Goal: Task Accomplishment & Management: Manage account settings

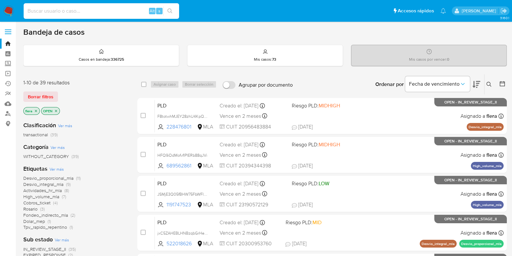
click at [96, 12] on input at bounding box center [101, 11] width 155 height 8
paste input "8X1X5HY0w42O0i6K7KrIXGwz"
type input "8X1X5HY0w42O0i6K7KrIXGwz"
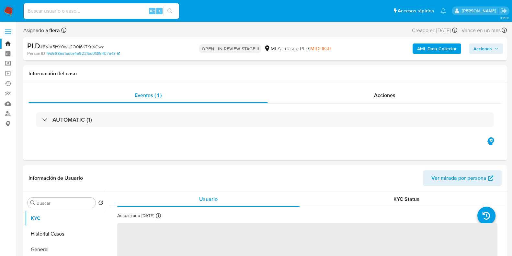
select select "10"
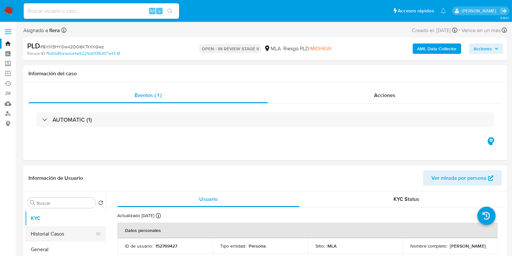
click at [63, 230] on button "Historial Casos" at bounding box center [63, 234] width 76 height 16
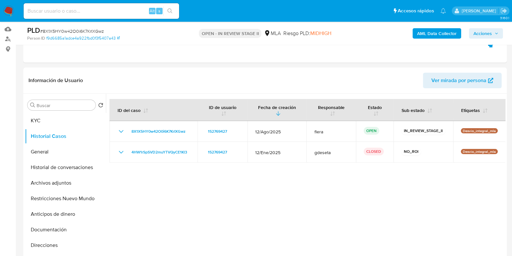
scroll to position [81, 0]
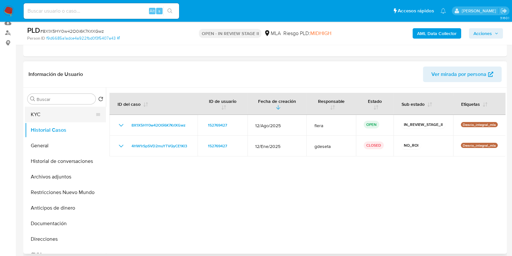
click at [52, 112] on button "KYC" at bounding box center [63, 115] width 76 height 16
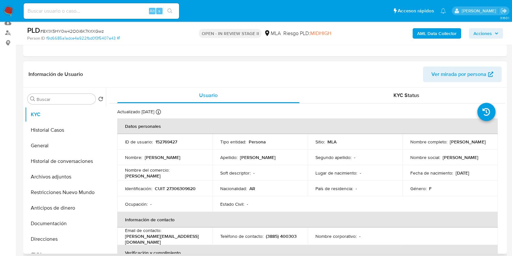
click at [181, 187] on p "CUIT 27306309620" at bounding box center [175, 188] width 41 height 6
copy p "27306309620"
drag, startPoint x: 184, startPoint y: 193, endPoint x: 172, endPoint y: 187, distance: 13.8
click at [172, 187] on p "CUIT 27306309620" at bounding box center [175, 188] width 41 height 6
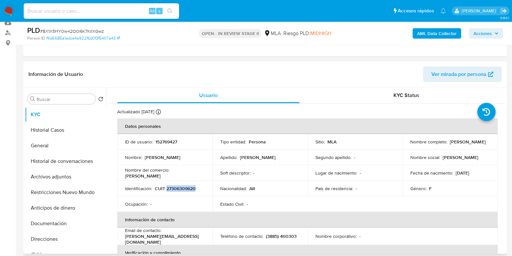
click at [172, 187] on p "CUIT 27306309620" at bounding box center [175, 188] width 41 height 6
copy p "27306309620"
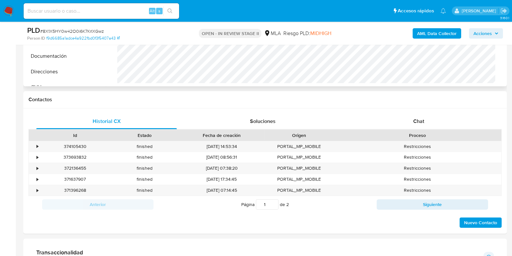
scroll to position [243, 0]
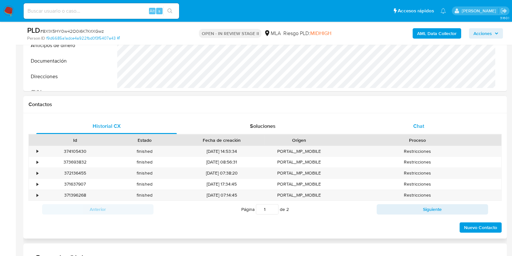
click at [417, 122] on span "Chat" at bounding box center [418, 125] width 11 height 7
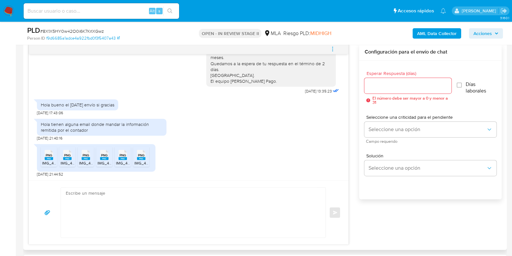
scroll to position [283, 0]
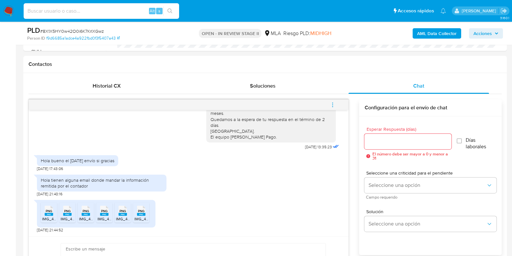
click at [96, 11] on input at bounding box center [101, 11] width 155 height 8
paste input "QquAp3rSruAZkbw24kmvWRqo"
type input "QquAp3rSruAZkbw24kmvWRqo"
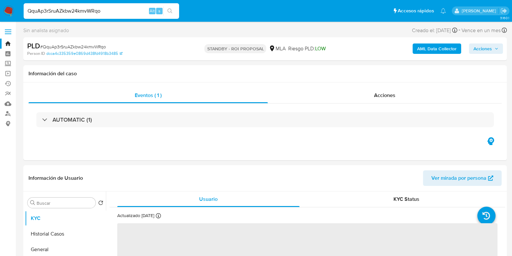
select select "10"
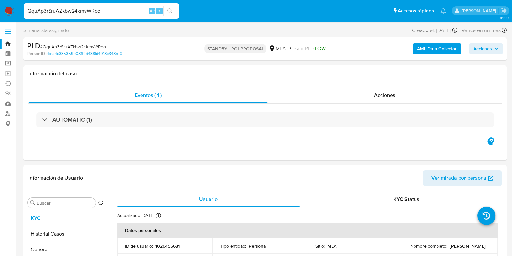
click at [93, 9] on input "QquAp3rSruAZkbw24kmvWRqo" at bounding box center [101, 11] width 155 height 8
paste input "wxfLNJdjgUBxceQ2TkMc0wVS"
type input "wxfLNJdjgUBxceQ2TkMc0wVS"
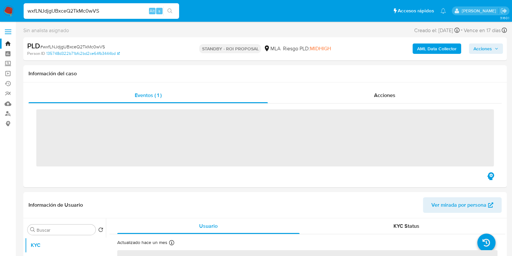
select select "10"
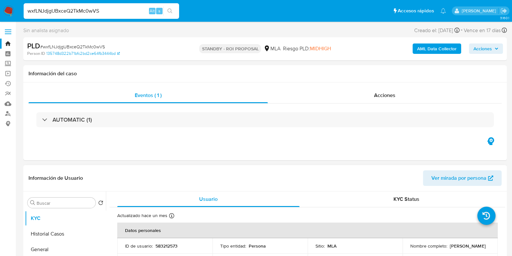
click at [165, 243] on p "583212573" at bounding box center [166, 246] width 22 height 6
drag, startPoint x: 165, startPoint y: 242, endPoint x: 203, endPoint y: 150, distance: 100.0
click at [203, 150] on div "Eventos ( 1 ) Acciones AUTOMATIC (1)" at bounding box center [264, 121] width 483 height 78
click at [170, 244] on p "583212573" at bounding box center [166, 246] width 22 height 6
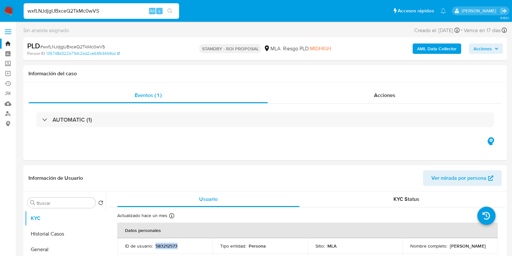
click at [170, 244] on p "583212573" at bounding box center [166, 246] width 22 height 6
copy p "583212573"
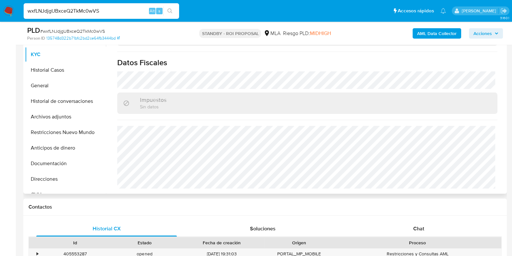
scroll to position [243, 0]
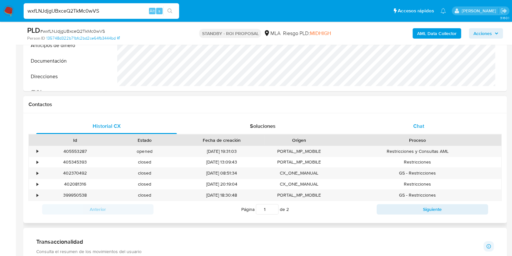
click at [418, 129] on span "Chat" at bounding box center [418, 125] width 11 height 7
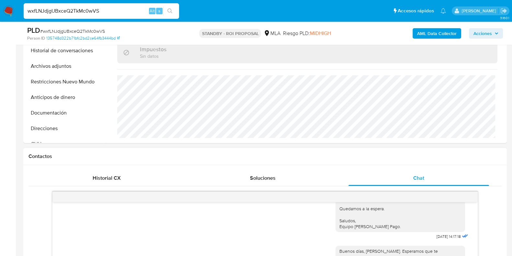
scroll to position [121, 0]
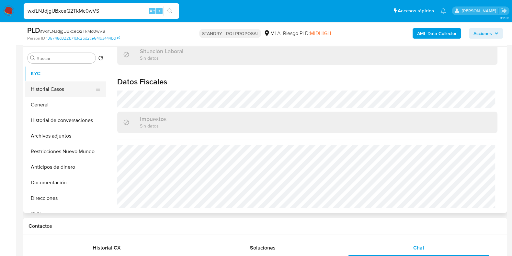
click at [62, 92] on button "Historial Casos" at bounding box center [63, 89] width 76 height 16
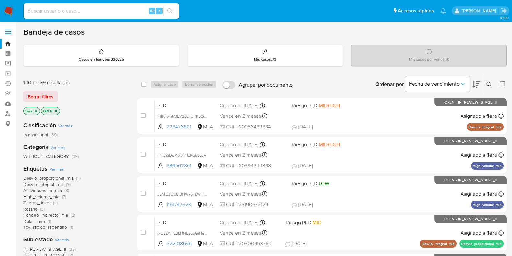
click at [491, 83] on icon at bounding box center [488, 84] width 5 height 5
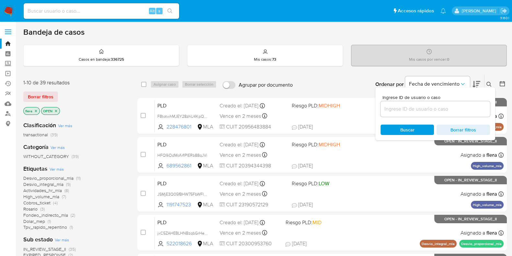
click at [437, 108] on input at bounding box center [435, 109] width 109 height 8
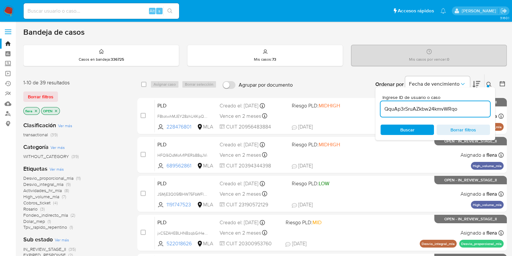
type input "QquAp3rSruAZkbw24kmvWRqo"
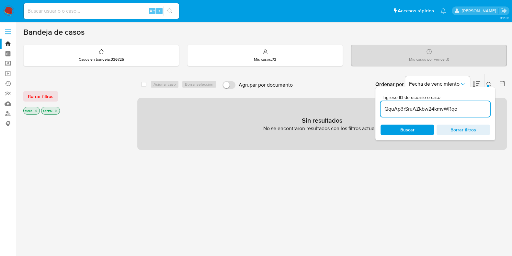
click at [58, 109] on p "OPEN" at bounding box center [50, 110] width 18 height 7
click at [56, 111] on icon "close-filter" at bounding box center [56, 110] width 4 height 4
click at [36, 109] on icon "close-filter" at bounding box center [36, 110] width 2 height 2
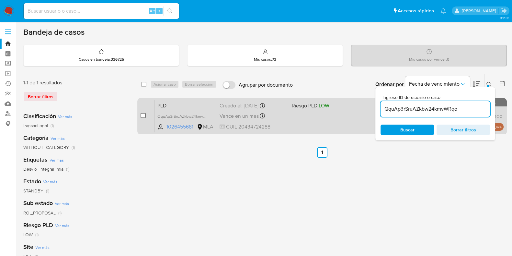
click at [141, 115] on input "checkbox" at bounding box center [143, 115] width 5 height 5
checkbox input "true"
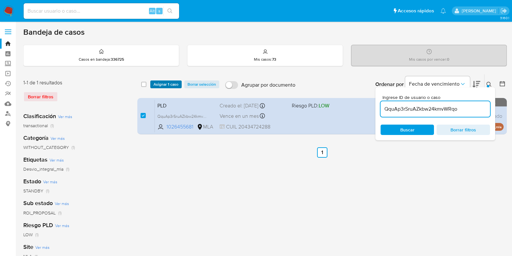
click at [164, 84] on span "Asignar 1 caso" at bounding box center [166, 84] width 25 height 6
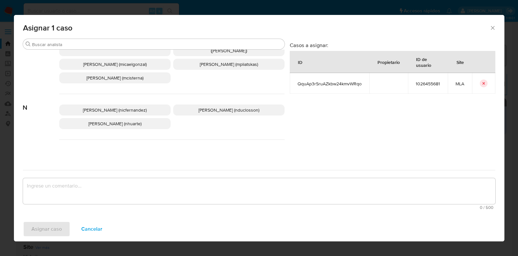
scroll to position [405, 0]
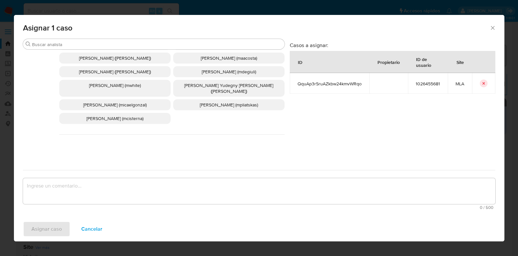
click at [146, 101] on span "[PERSON_NAME] (micaelgonzal)" at bounding box center [114, 104] width 63 height 6
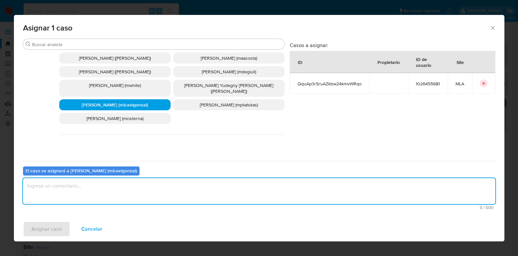
click at [134, 189] on textarea "assign-modal" at bounding box center [259, 191] width 472 height 26
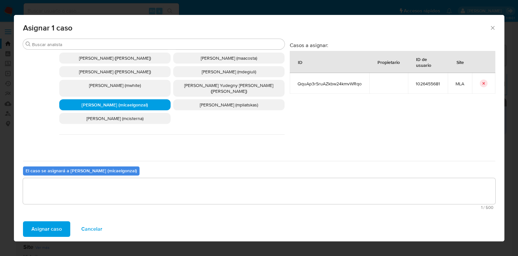
click at [53, 226] on span "Asignar caso" at bounding box center [46, 229] width 30 height 14
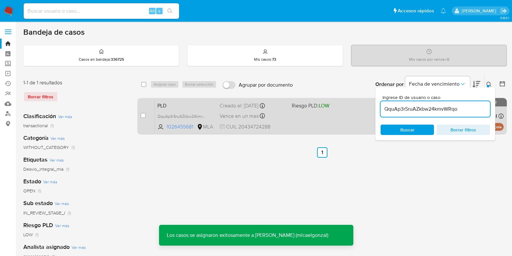
click at [181, 99] on div "PLD QquAp3rSruAZkbw24kmvWRqo 1026455681 MLA Riesgo PLD: LOW Creado el: 12/08/20…" at bounding box center [329, 115] width 349 height 33
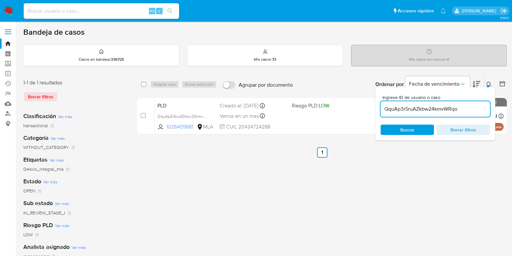
click at [418, 109] on input "QquAp3rSruAZkbw24kmvWRqo" at bounding box center [435, 109] width 109 height 8
paste input "FvCSisOY0tTjMeZGAp6ciJlW"
type input "FvCSisOY0tTjMeZGAp6ciJlW"
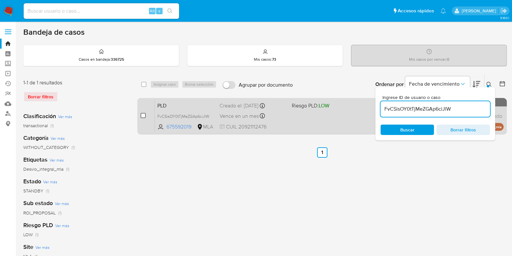
click at [143, 116] on input "checkbox" at bounding box center [143, 115] width 5 height 5
checkbox input "true"
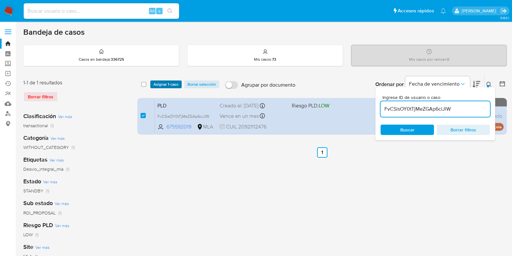
click at [163, 85] on span "Asignar 1 caso" at bounding box center [166, 84] width 25 height 6
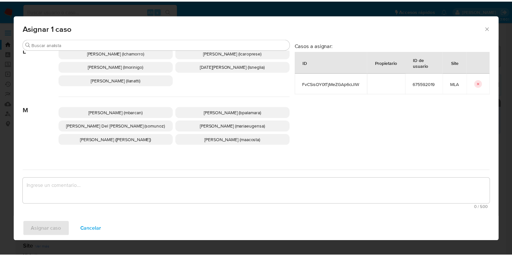
scroll to position [364, 0]
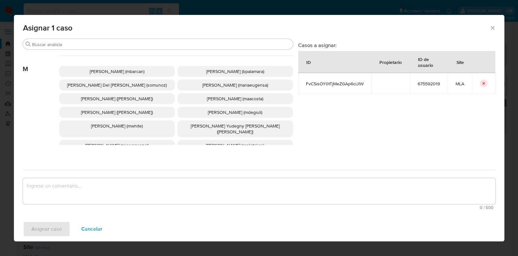
click at [126, 142] on span "Micaela Estefania Gonzalez (micaelgonzal)" at bounding box center [116, 145] width 63 height 6
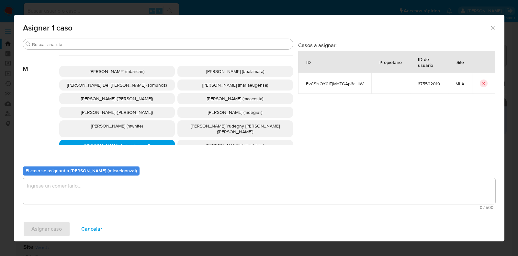
click at [113, 192] on textarea "assign-modal" at bounding box center [259, 191] width 472 height 26
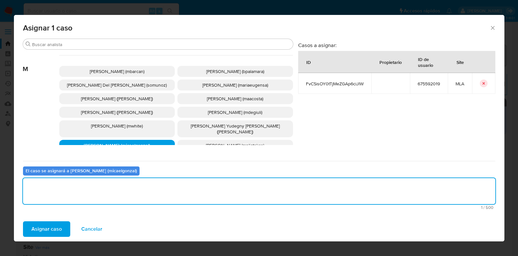
click at [50, 230] on span "Asignar caso" at bounding box center [46, 229] width 30 height 14
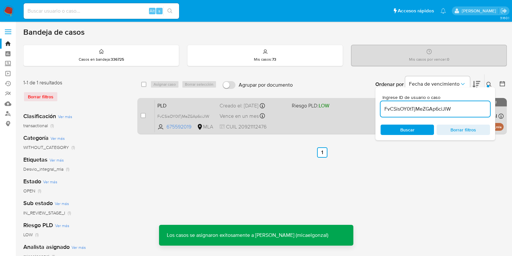
click at [202, 102] on span "PLD" at bounding box center [185, 105] width 57 height 8
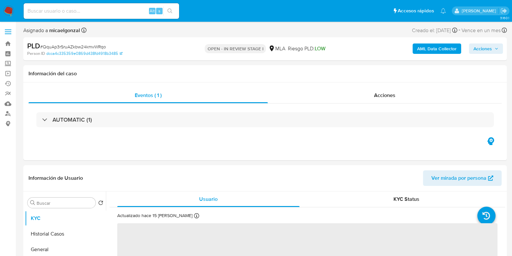
select select "10"
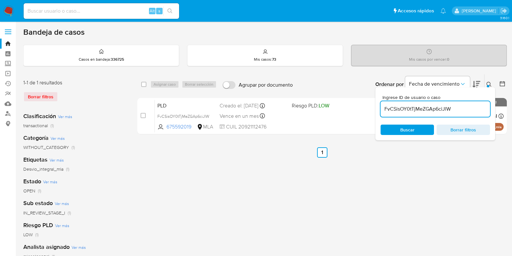
click at [436, 108] on input "FvCSisOY0tTjMeZGAp6ciJlW" at bounding box center [435, 109] width 109 height 8
paste input "wxfLNJdjgUBxceQ2TkMc0wVS"
type input "wxfLNJdjgUBxceQ2TkMc0wVS"
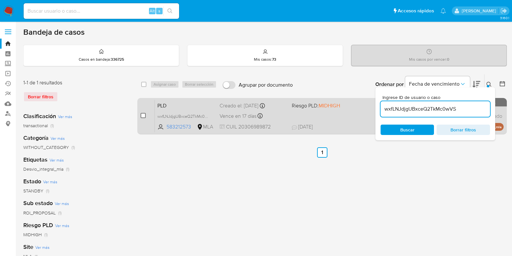
click at [145, 116] on input "checkbox" at bounding box center [143, 115] width 5 height 5
checkbox input "true"
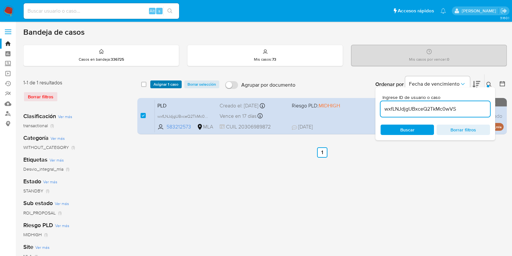
click at [165, 85] on span "Asignar 1 caso" at bounding box center [166, 84] width 25 height 6
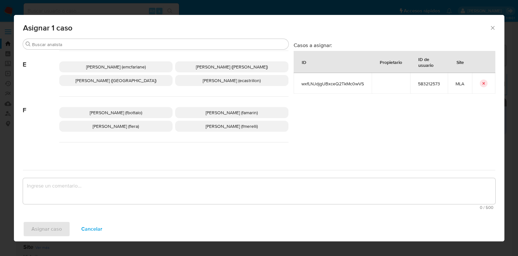
scroll to position [121, 0]
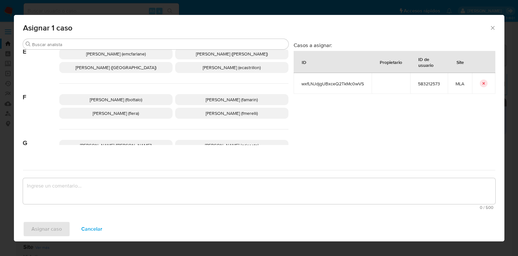
click at [135, 115] on span "[PERSON_NAME] (flera)" at bounding box center [116, 113] width 46 height 6
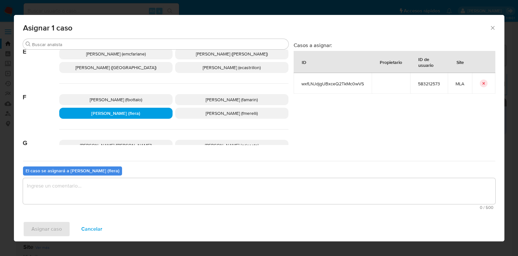
click at [128, 196] on textarea "assign-modal" at bounding box center [259, 191] width 472 height 26
click at [51, 233] on span "Asignar caso" at bounding box center [46, 229] width 30 height 14
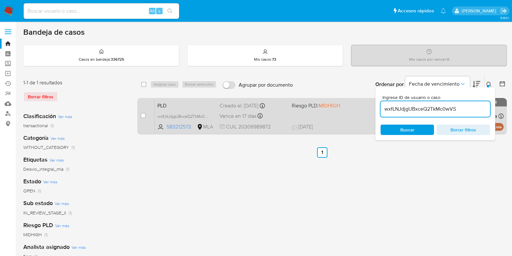
click at [190, 105] on span "PLD" at bounding box center [185, 105] width 57 height 8
click at [143, 115] on input "checkbox" at bounding box center [143, 115] width 5 height 5
checkbox input "true"
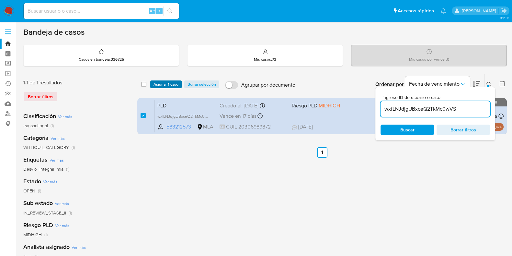
click at [165, 83] on span "Asignar 1 caso" at bounding box center [166, 84] width 25 height 6
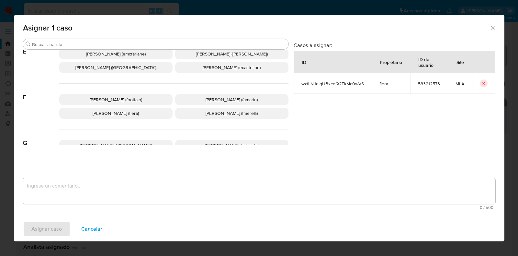
click at [126, 113] on span "Florencia Cecilia Lera (flera)" at bounding box center [116, 113] width 46 height 6
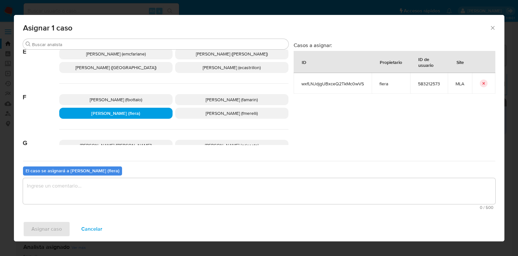
click at [127, 185] on textarea "assign-modal" at bounding box center [259, 191] width 472 height 26
click at [57, 225] on span "Asignar caso" at bounding box center [46, 229] width 30 height 14
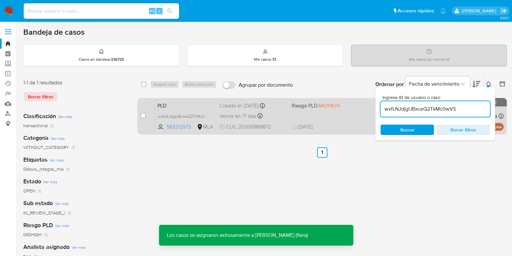
click at [162, 106] on span "PLD" at bounding box center [185, 105] width 57 height 8
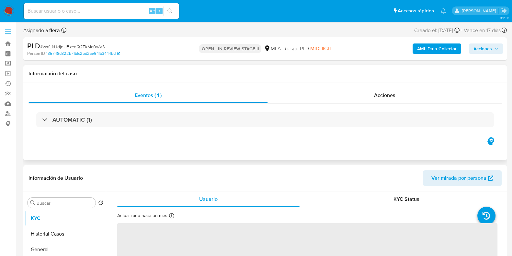
select select "10"
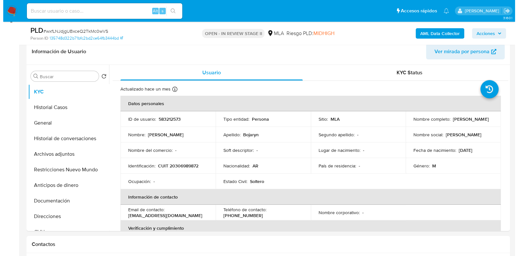
scroll to position [121, 0]
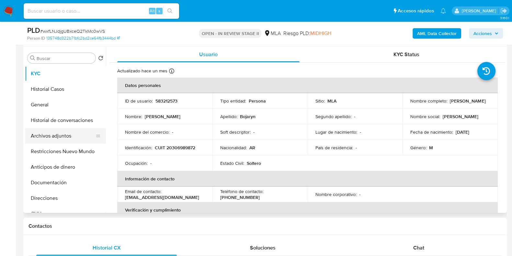
click at [63, 135] on button "Archivos adjuntos" at bounding box center [63, 136] width 76 height 16
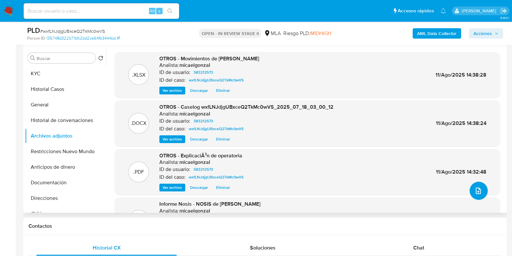
click at [470, 190] on button "upload-file" at bounding box center [479, 190] width 18 height 18
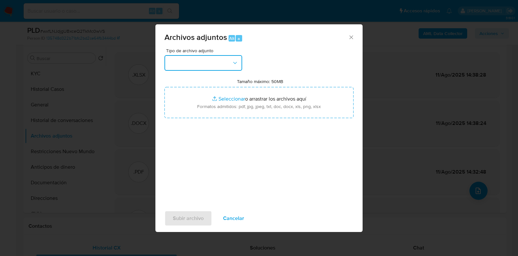
click at [220, 65] on button "button" at bounding box center [204, 63] width 78 height 16
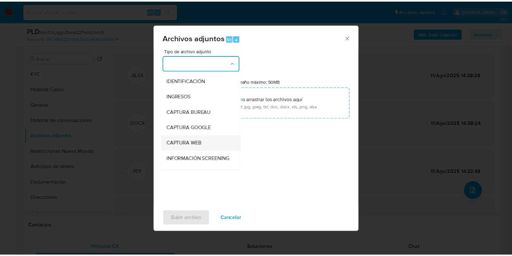
scroll to position [81, 0]
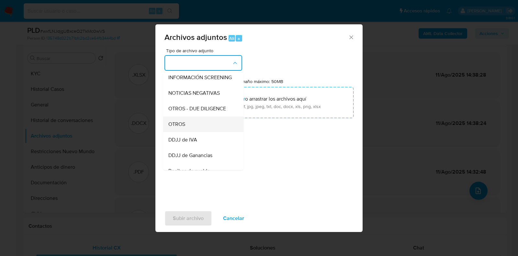
click at [202, 129] on div "OTROS" at bounding box center [201, 124] width 66 height 16
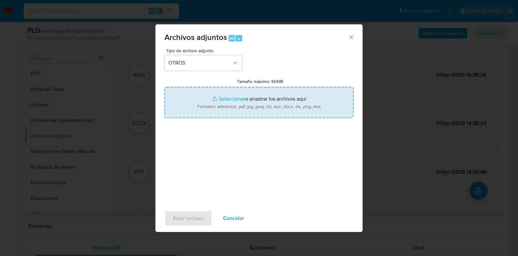
type input "C:\fakepath\Calculador.xlsx"
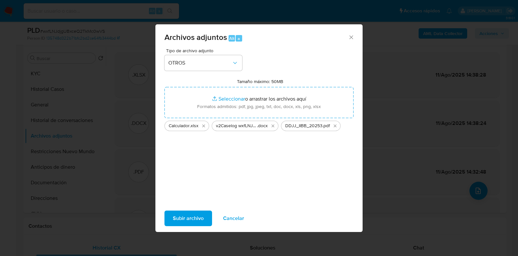
drag, startPoint x: 317, startPoint y: 99, endPoint x: 193, endPoint y: 210, distance: 166.6
click at [193, 210] on div "Subir archivo Cancelar" at bounding box center [258, 218] width 207 height 25
click at [191, 215] on span "Subir archivo" at bounding box center [188, 218] width 31 height 14
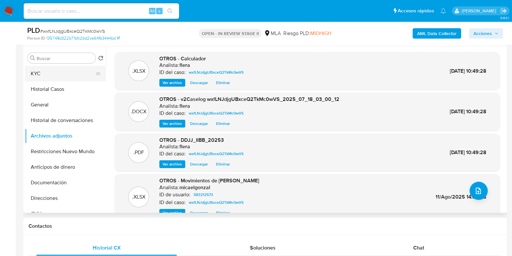
click at [52, 74] on button "KYC" at bounding box center [63, 74] width 76 height 16
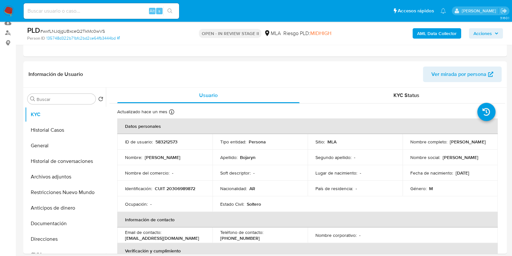
click at [502, 35] on button "Acciones" at bounding box center [486, 33] width 34 height 10
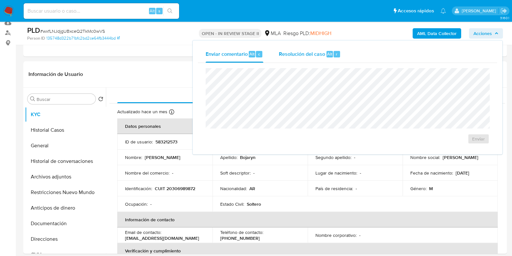
click at [334, 52] on div "r" at bounding box center [337, 54] width 6 height 6
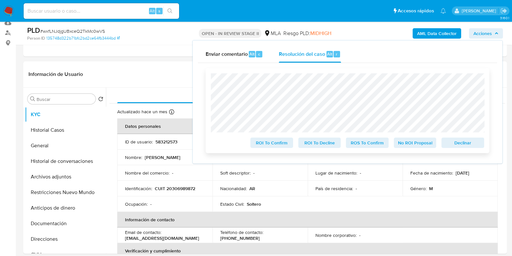
click at [460, 143] on span "Declinar" at bounding box center [463, 142] width 34 height 9
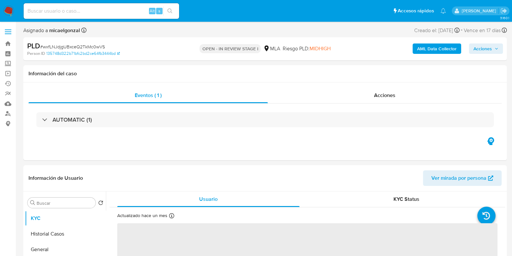
select select "10"
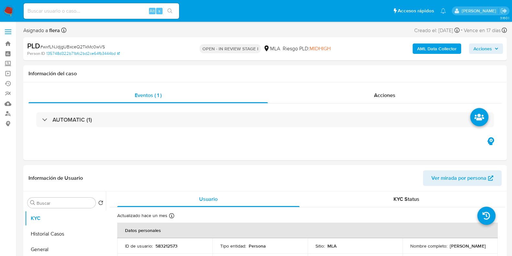
click at [493, 46] on span "Acciones" at bounding box center [485, 48] width 25 height 9
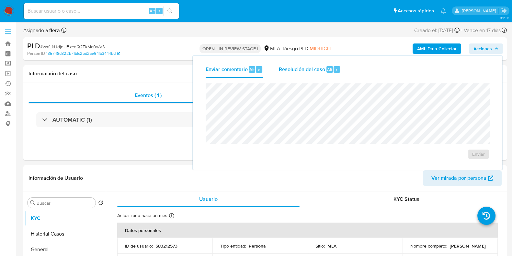
click at [305, 68] on span "Resolución del caso" at bounding box center [302, 68] width 46 height 7
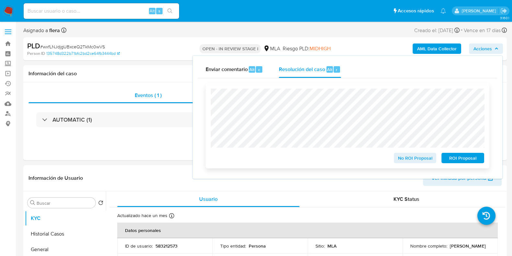
click at [460, 159] on span "ROI Proposal" at bounding box center [463, 157] width 34 height 9
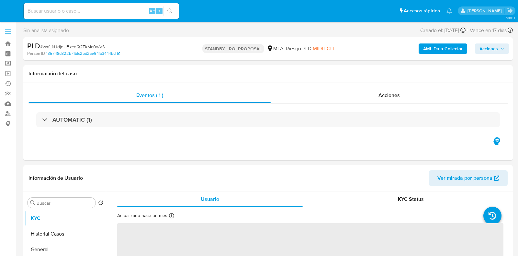
select select "10"
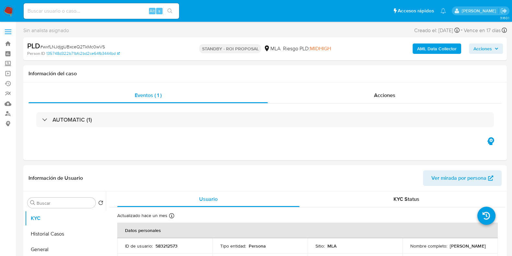
click at [78, 11] on input at bounding box center [101, 11] width 155 height 8
paste input "58rGlq0mKjVL6q15d6sIgpO4"
type input "58rGlq0mKjVL6q15d6sIgpO4"
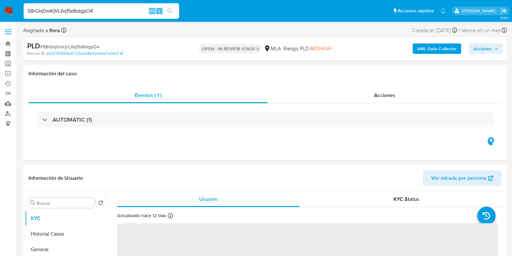
select select "10"
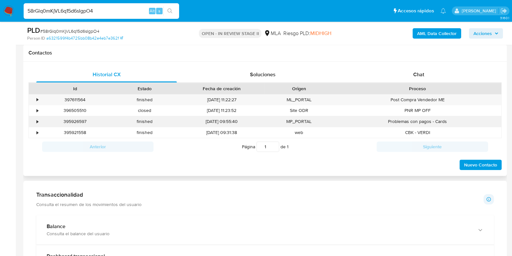
scroll to position [283, 0]
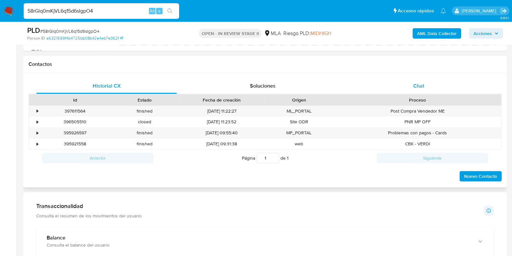
click at [423, 83] on span "Chat" at bounding box center [418, 85] width 11 height 7
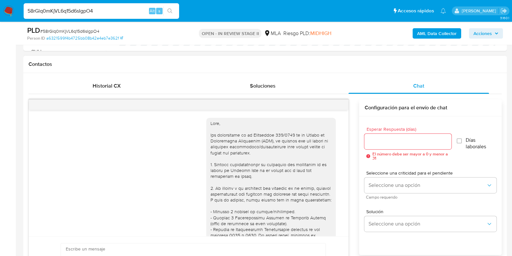
scroll to position [691, 0]
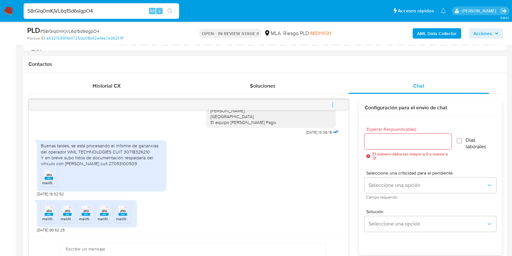
click at [48, 180] on span "melifile1865748796088895.jpg" at bounding box center [69, 183] width 54 height 6
click at [45, 211] on icon at bounding box center [49, 210] width 8 height 10
click at [63, 213] on icon "JPG" at bounding box center [67, 210] width 8 height 11
click at [86, 213] on rect at bounding box center [86, 213] width 8 height 3
click at [103, 213] on rect at bounding box center [104, 213] width 8 height 3
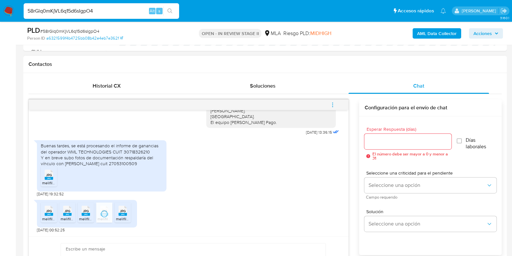
click at [120, 213] on rect at bounding box center [123, 213] width 8 height 3
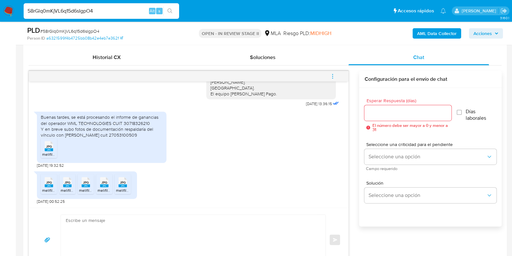
scroll to position [324, 0]
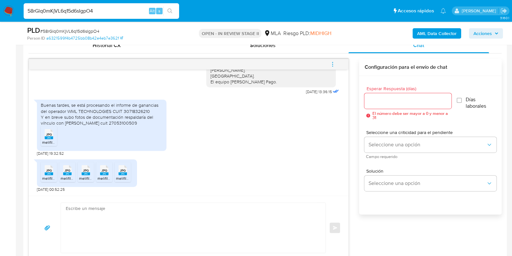
click at [98, 14] on input "58rGlq0mKjVL6q15d6sIgpO4" at bounding box center [101, 11] width 155 height 8
paste input "NXZtzNgNr92IS9I29XO4vWpH"
type input "NXZtzNgNr92IS9I29XO4vWpH"
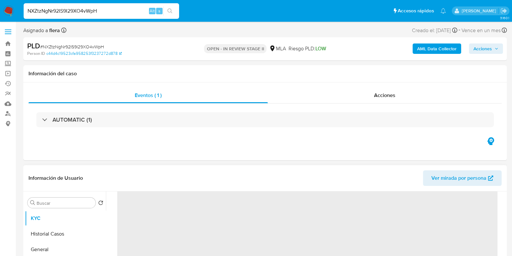
scroll to position [121, 0]
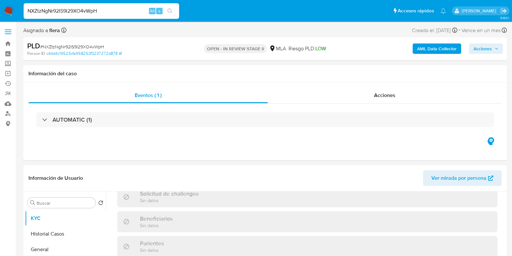
select select "10"
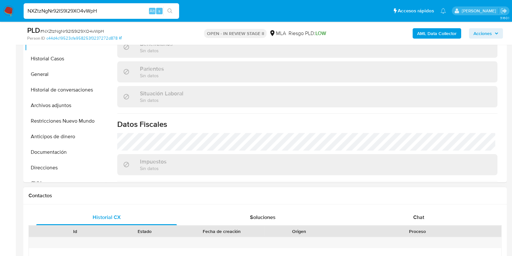
scroll to position [202, 0]
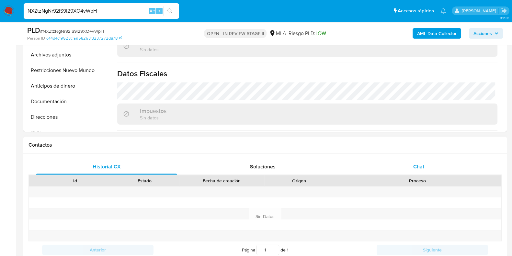
click at [421, 166] on span "Chat" at bounding box center [418, 166] width 11 height 7
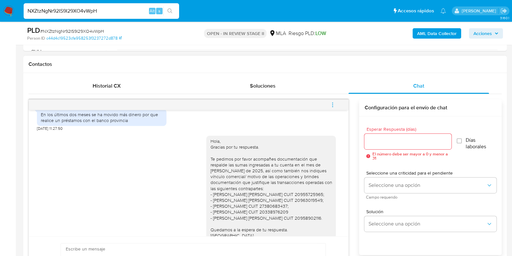
scroll to position [470, 0]
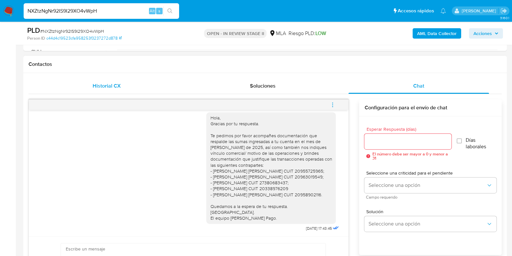
click at [97, 84] on span "Historial CX" at bounding box center [107, 85] width 28 height 7
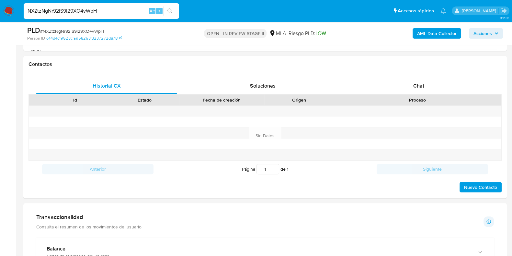
click at [97, 12] on input "NXZtzNgNr92IS9I29XO4vWpH" at bounding box center [101, 11] width 155 height 8
paste input "0oK6l7L1ZvhTMBbh4PvttoZX"
type input "0oK6l7L1ZvhTMBbh4PvttoZX"
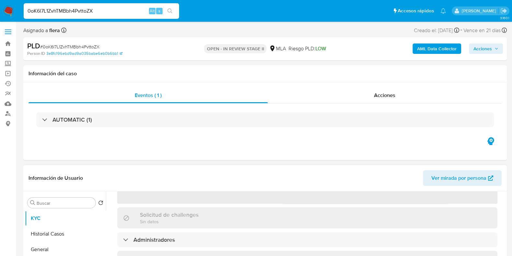
scroll to position [121, 0]
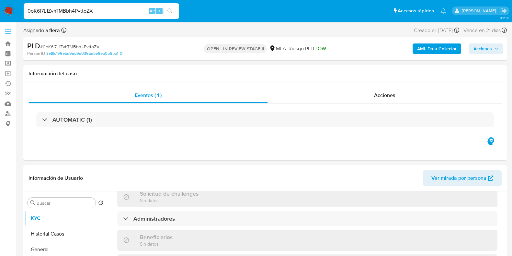
select select "10"
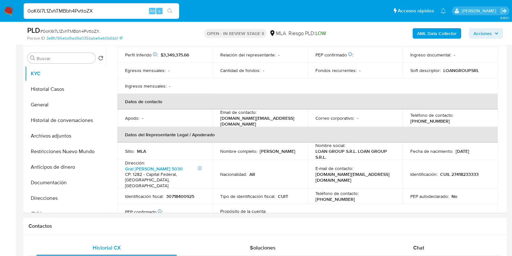
scroll to position [338, 0]
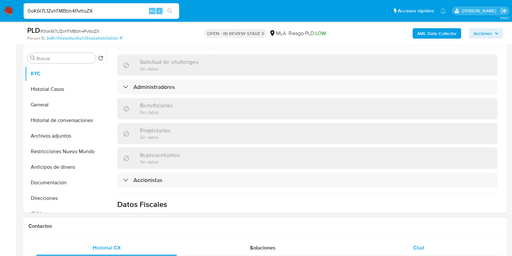
click at [423, 246] on span "Chat" at bounding box center [418, 247] width 11 height 7
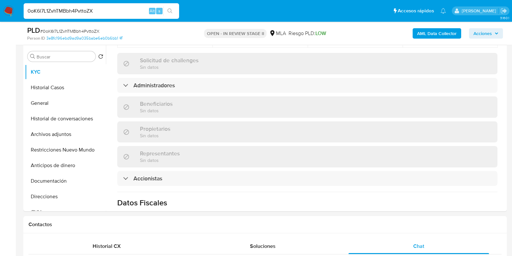
scroll to position [121, 0]
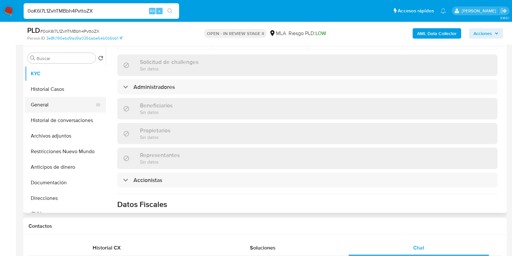
click at [67, 103] on button "General" at bounding box center [63, 105] width 76 height 16
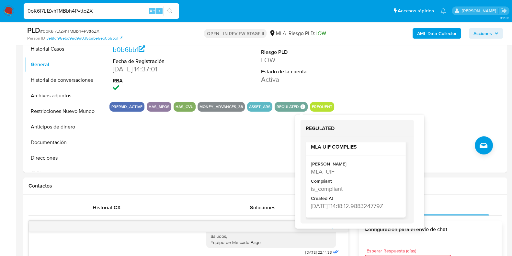
scroll to position [0, 0]
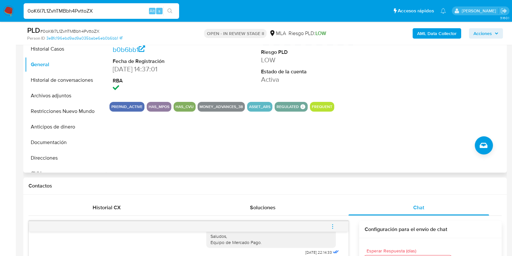
click at [256, 156] on div "ID de usuario 1782511930 Person ID 3e8fc196ebd9ad9a035babe6eb0b6bb1 Fecha de Re…" at bounding box center [305, 89] width 399 height 166
click at [49, 8] on input "0oK6l7L1ZvhTMBbh4PvttoZX" at bounding box center [101, 11] width 155 height 8
paste input "VMvv4UidPBZVSHPMPg8Rb89y"
type input "VMvv4UidPBZVSHPMPg8Rb89y"
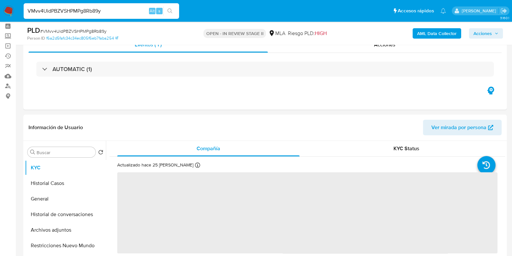
scroll to position [40, 0]
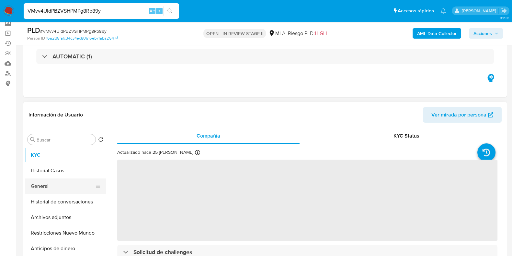
select select "10"
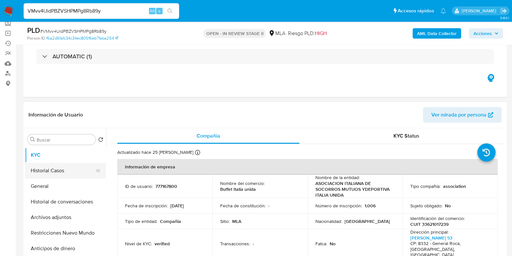
click at [65, 170] on button "Historial Casos" at bounding box center [63, 171] width 76 height 16
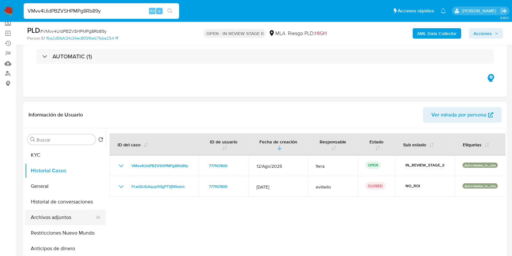
click at [62, 217] on button "Archivos adjuntos" at bounding box center [63, 217] width 76 height 16
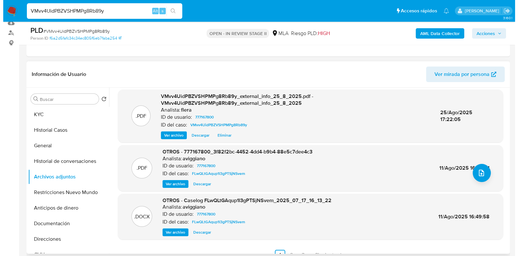
scroll to position [68, 0]
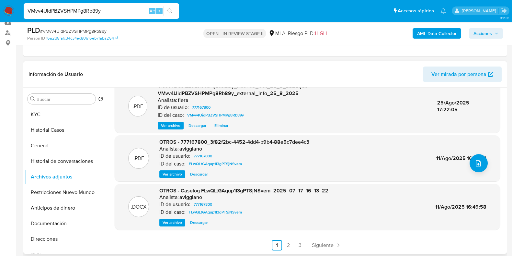
click at [168, 225] on span "Ver archivo" at bounding box center [172, 222] width 19 height 6
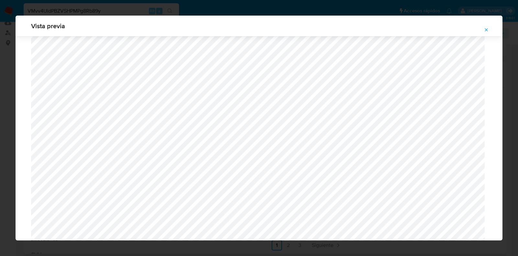
scroll to position [189, 0]
click at [486, 27] on icon "Attachment preview" at bounding box center [486, 29] width 5 height 5
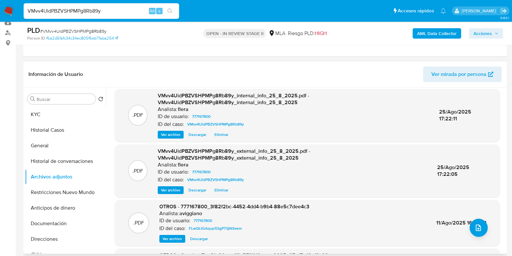
scroll to position [0, 0]
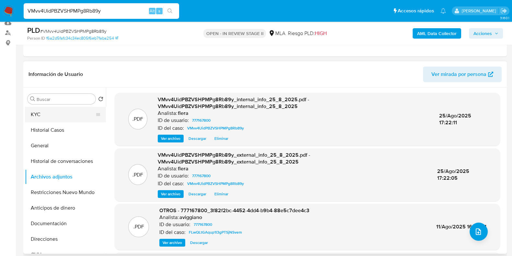
click at [57, 110] on button "KYC" at bounding box center [63, 115] width 76 height 16
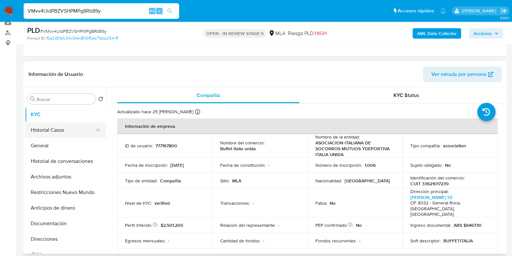
click at [69, 133] on button "Historial Casos" at bounding box center [63, 130] width 76 height 16
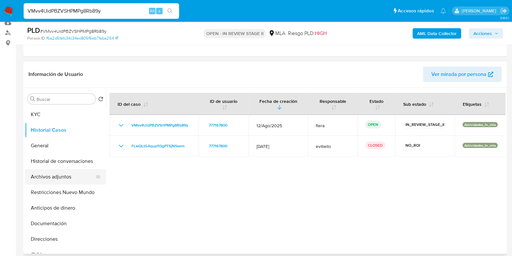
click at [69, 175] on button "Archivos adjuntos" at bounding box center [63, 177] width 76 height 16
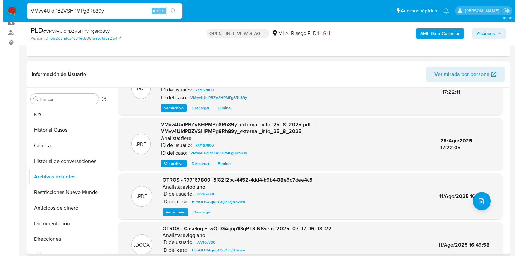
scroll to position [68, 0]
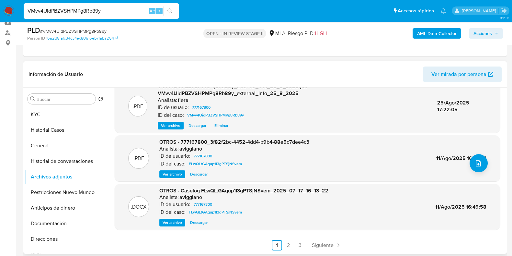
click at [159, 221] on button "Ver archivo" at bounding box center [172, 222] width 26 height 8
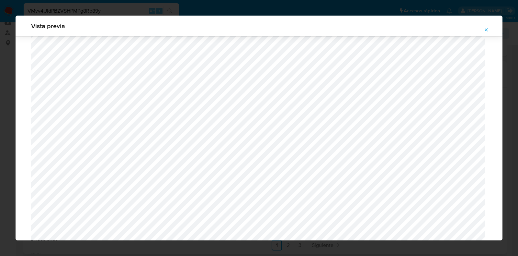
scroll to position [149, 0]
click at [487, 30] on icon "Attachment preview" at bounding box center [486, 29] width 5 height 5
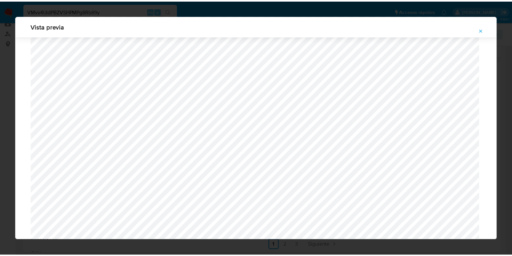
scroll to position [16, 0]
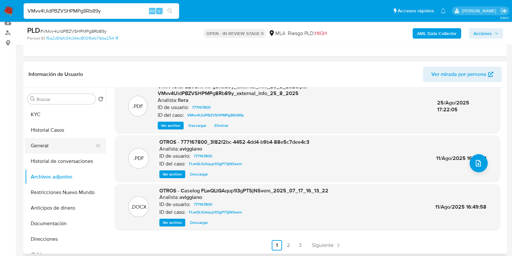
click at [58, 144] on button "General" at bounding box center [63, 146] width 76 height 16
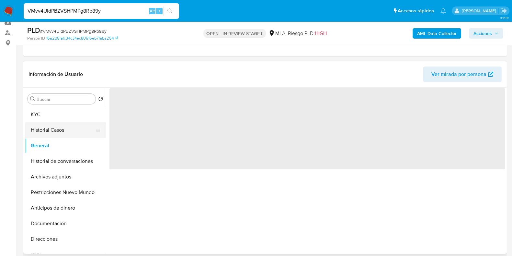
click at [60, 129] on button "Historial Casos" at bounding box center [63, 130] width 76 height 16
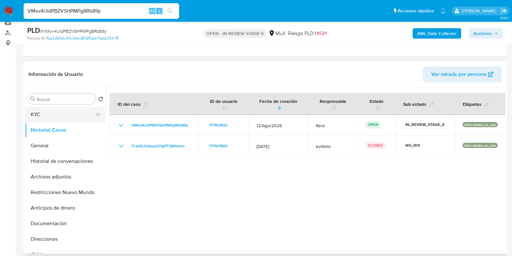
click at [51, 110] on button "KYC" at bounding box center [63, 115] width 76 height 16
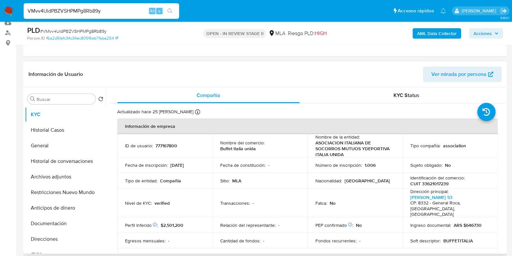
click at [166, 144] on p "777167800" at bounding box center [166, 145] width 22 height 6
copy p "777167800"
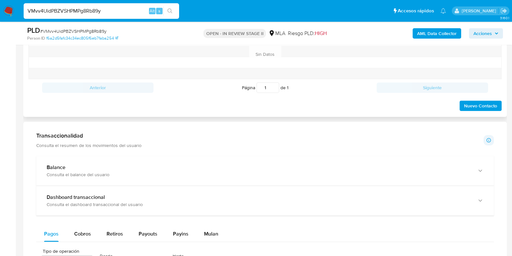
scroll to position [445, 0]
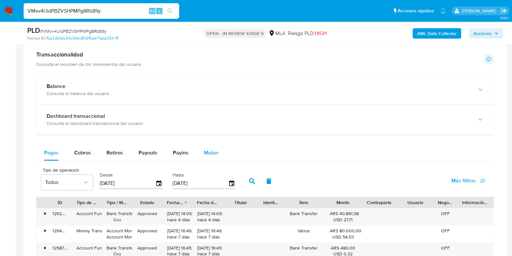
click at [206, 145] on div "Mulan" at bounding box center [211, 153] width 14 height 16
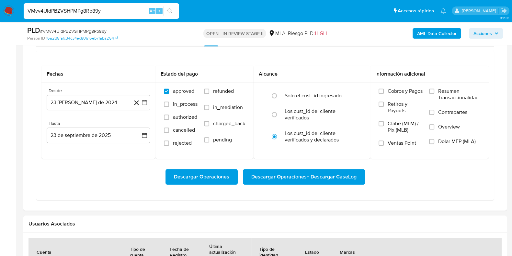
scroll to position [566, 0]
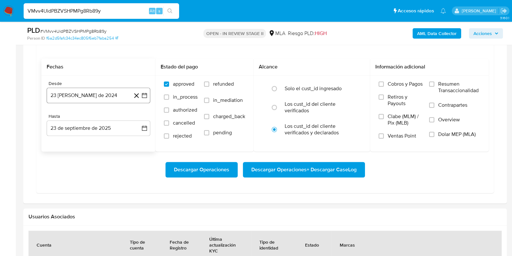
click at [118, 93] on button "23 [PERSON_NAME] de 2024" at bounding box center [99, 95] width 104 height 16
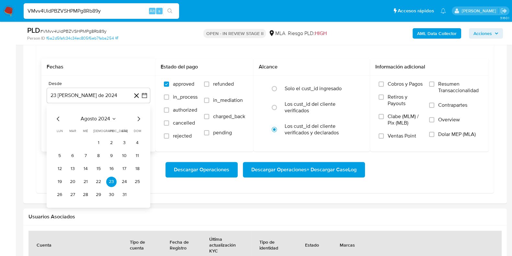
click at [95, 118] on span "agosto 2024" at bounding box center [95, 118] width 29 height 6
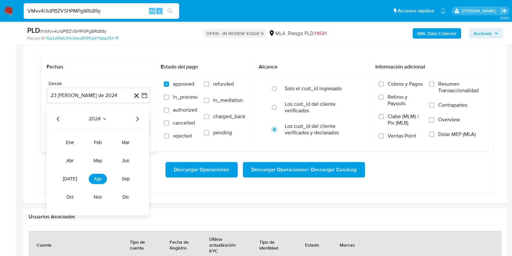
click at [136, 119] on icon "Año siguiente" at bounding box center [137, 119] width 8 height 8
click at [73, 177] on span "jul" at bounding box center [70, 178] width 14 height 5
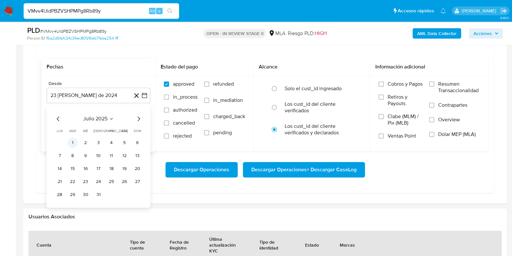
click at [73, 143] on button "1" at bounding box center [72, 142] width 10 height 10
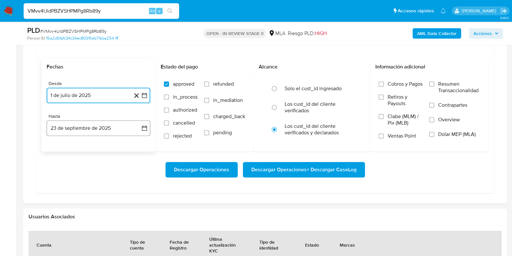
click at [74, 125] on button "23 de septiembre de 2025" at bounding box center [99, 128] width 104 height 16
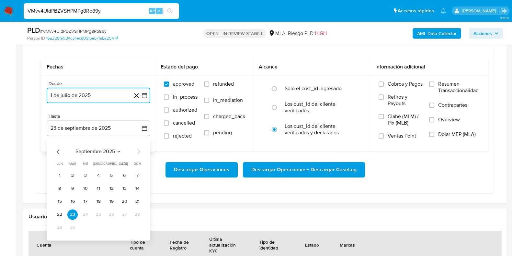
click at [103, 150] on span "septiembre 2025" at bounding box center [95, 151] width 40 height 6
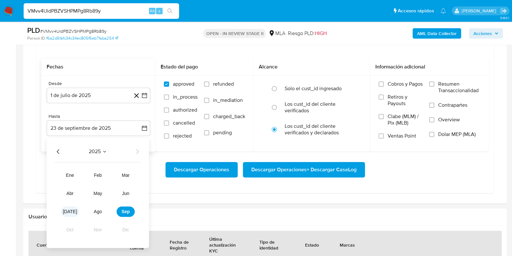
click at [69, 209] on span "jul" at bounding box center [70, 211] width 14 height 5
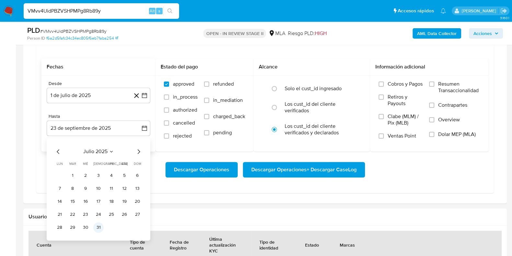
click at [96, 225] on button "31" at bounding box center [98, 227] width 10 height 10
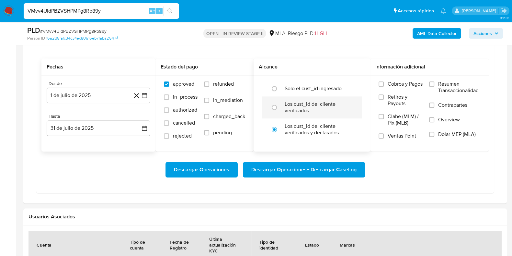
click at [307, 101] on label "Los cust_id del cliente verificados" at bounding box center [319, 107] width 68 height 13
click at [279, 102] on input "radio" at bounding box center [274, 107] width 10 height 10
radio input "true"
click at [438, 134] on span "Dolar MEP (MLA)" at bounding box center [457, 134] width 38 height 6
click at [434, 134] on input "Dolar MEP (MLA)" at bounding box center [431, 133] width 5 height 5
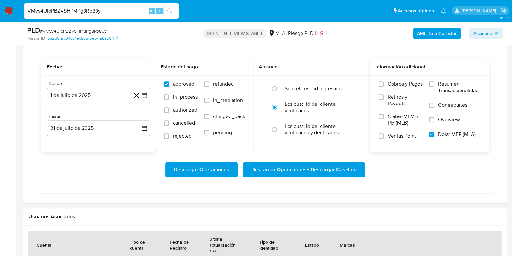
click at [319, 167] on span "Descargar Operaciones + Descargar CaseLog" at bounding box center [303, 169] width 105 height 14
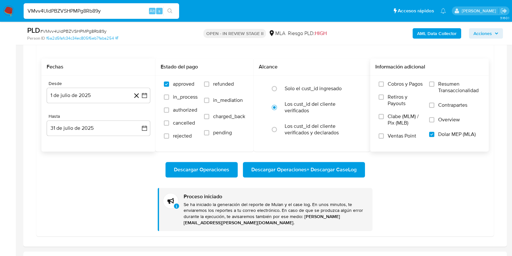
click at [64, 7] on input "VMvv4UidPBZVSHPMPg8Rb89y" at bounding box center [101, 11] width 155 height 8
paste input "B3LR0tNpVnJTRBtuzVkH60Px"
type input "B3LR0tNpVnJTRBtuzVkH60Px"
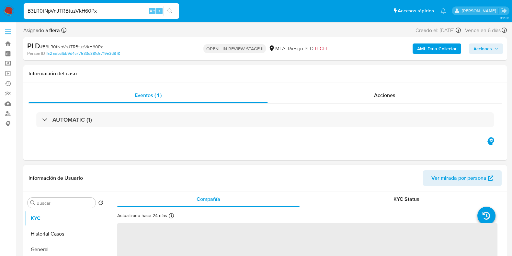
select select "10"
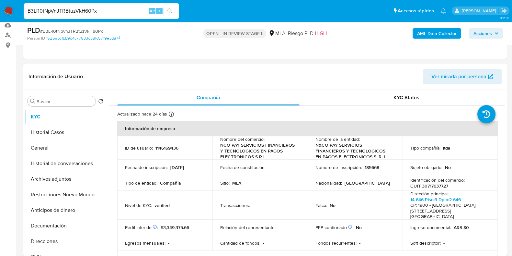
scroll to position [81, 0]
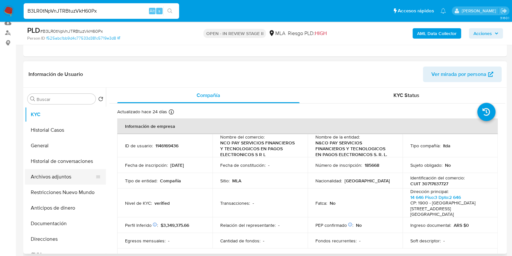
click at [61, 178] on button "Archivos adjuntos" at bounding box center [63, 177] width 76 height 16
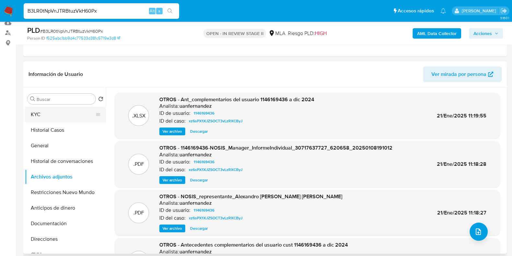
click at [54, 112] on button "KYC" at bounding box center [63, 115] width 76 height 16
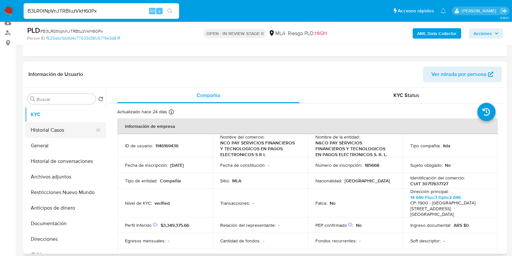
click at [61, 130] on button "Historial Casos" at bounding box center [63, 130] width 76 height 16
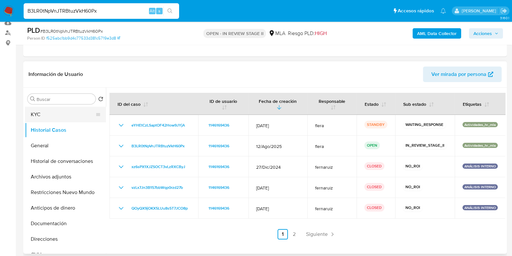
click at [67, 111] on button "KYC" at bounding box center [63, 115] width 76 height 16
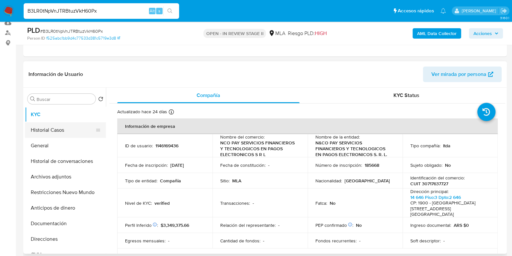
click at [52, 127] on button "Historial Casos" at bounding box center [63, 130] width 76 height 16
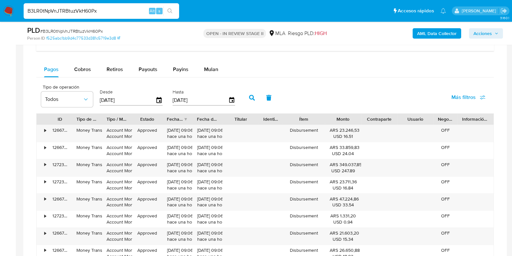
scroll to position [486, 0]
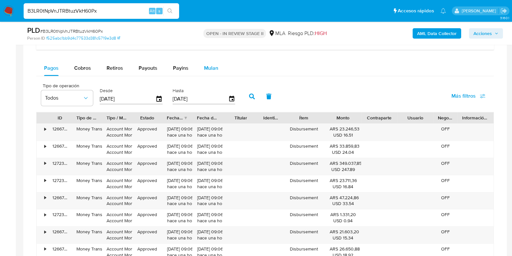
click at [211, 68] on span "Mulan" at bounding box center [211, 67] width 14 height 7
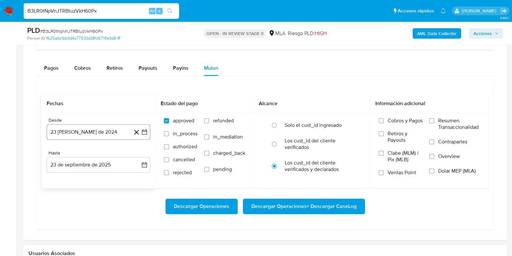
click at [94, 131] on button "23 [PERSON_NAME] de 2024" at bounding box center [99, 132] width 104 height 16
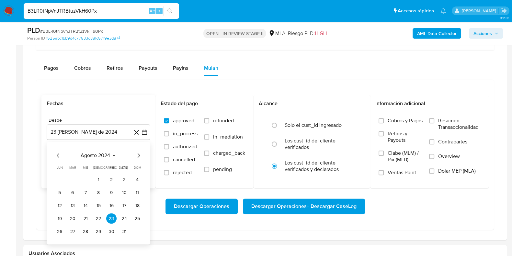
click at [139, 155] on icon "Mes siguiente" at bounding box center [139, 156] width 8 height 8
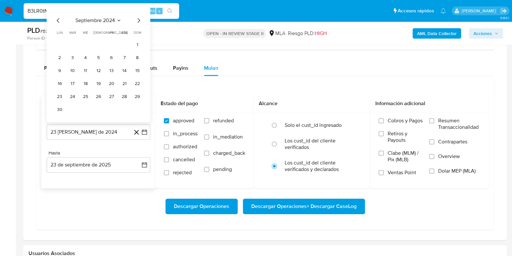
click at [140, 20] on icon "Mes siguiente" at bounding box center [139, 21] width 8 height 8
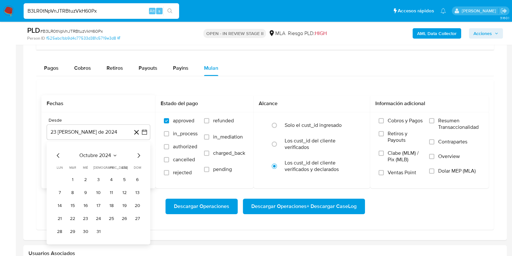
click at [107, 155] on span "octubre 2024" at bounding box center [95, 155] width 32 height 6
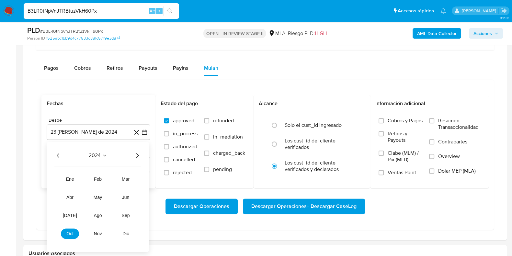
click at [136, 154] on icon "Año siguiente" at bounding box center [137, 156] width 8 height 8
click at [72, 195] on span "abr" at bounding box center [69, 197] width 7 height 5
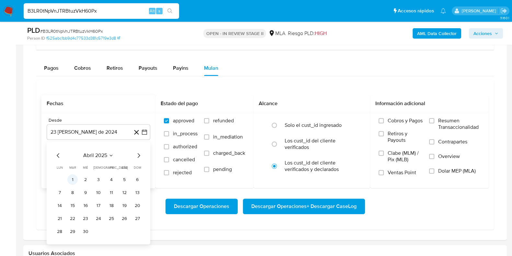
click at [74, 177] on button "1" at bounding box center [72, 179] width 10 height 10
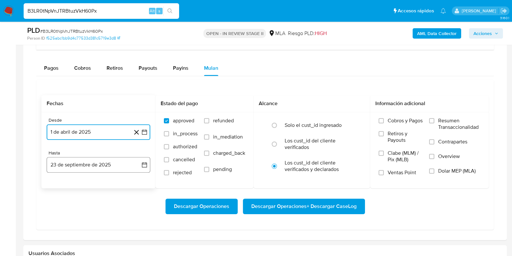
click at [83, 166] on button "23 de septiembre de 2025" at bounding box center [99, 165] width 104 height 16
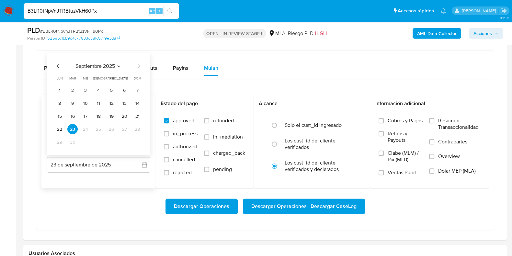
click at [102, 66] on span "septiembre 2025" at bounding box center [95, 66] width 40 height 6
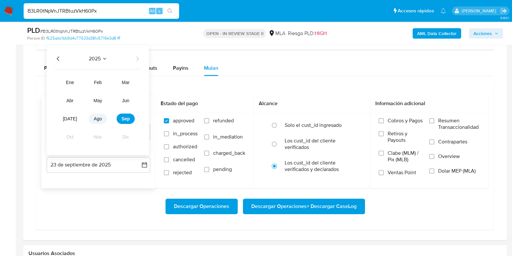
click at [97, 118] on span "ago" at bounding box center [98, 118] width 8 height 5
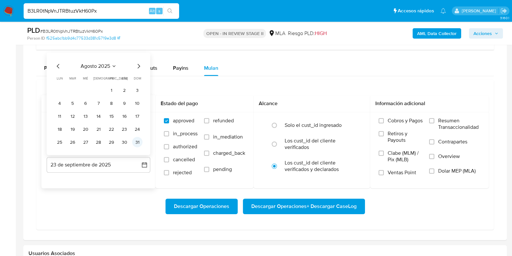
click at [138, 141] on button "31" at bounding box center [137, 142] width 10 height 10
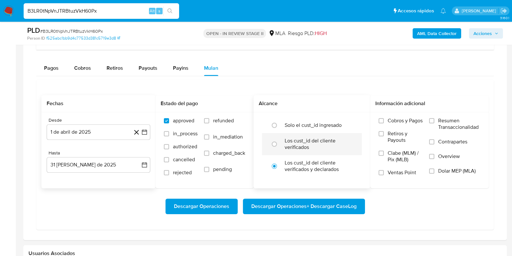
click at [288, 145] on label "Los cust_id del cliente verificados" at bounding box center [319, 143] width 68 height 13
click at [279, 145] on input "radio" at bounding box center [274, 144] width 10 height 10
radio input "true"
click at [450, 172] on span "Dolar MEP (MLA)" at bounding box center [457, 170] width 38 height 6
click at [434, 172] on input "Dolar MEP (MLA)" at bounding box center [431, 170] width 5 height 5
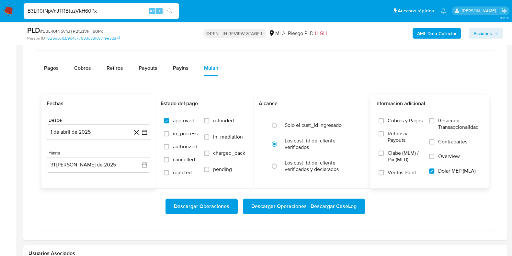
click at [296, 204] on span "Descargar Operaciones + Descargar CaseLog" at bounding box center [303, 206] width 105 height 14
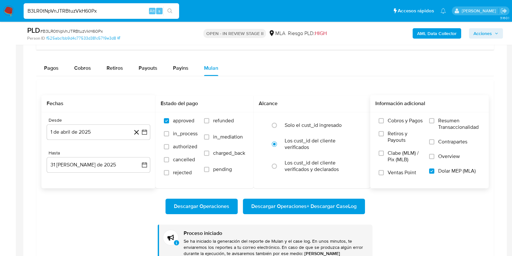
click at [80, 12] on input "B3LR0tNpVnJTRBtuzVkH60Px" at bounding box center [101, 11] width 155 height 8
paste input "VMvv4UidPBZVSHPMPg8Rb89y"
type input "VMvv4UidPBZVSHPMPg8Rb89y"
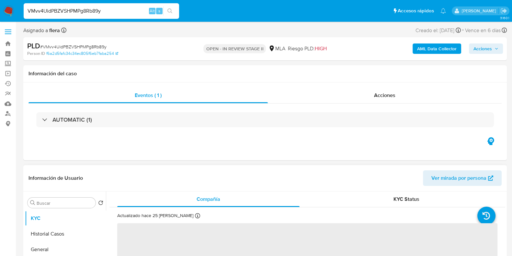
select select "10"
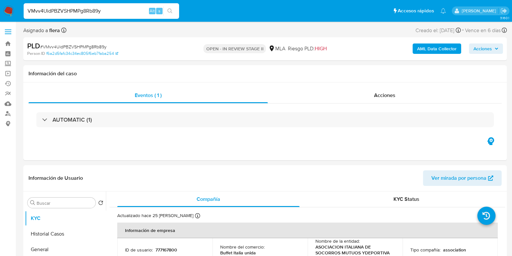
click at [64, 12] on input "VMvv4UidPBZVSHPMPg8Rb89y" at bounding box center [101, 11] width 155 height 8
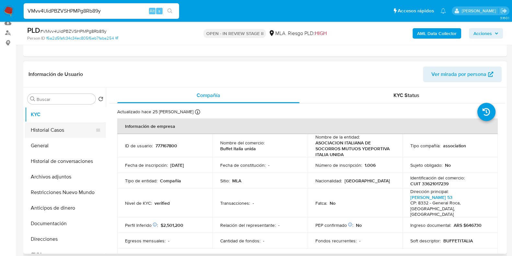
click at [48, 130] on button "Historial Casos" at bounding box center [63, 130] width 76 height 16
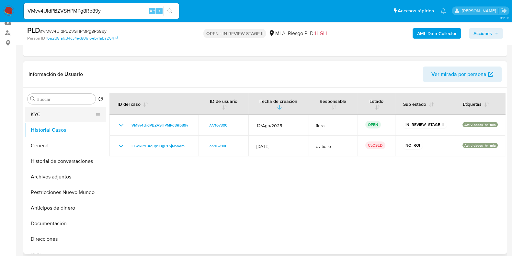
click at [45, 114] on button "KYC" at bounding box center [63, 115] width 76 height 16
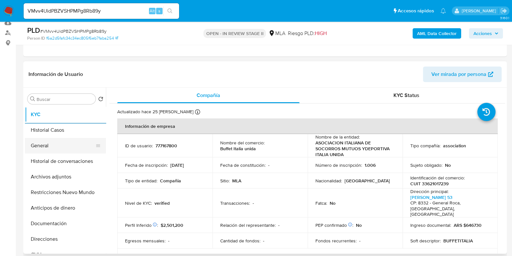
click at [54, 142] on button "General" at bounding box center [63, 146] width 76 height 16
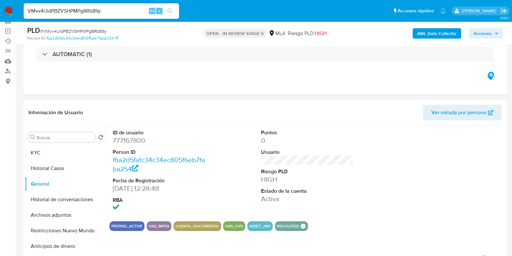
scroll to position [40, 0]
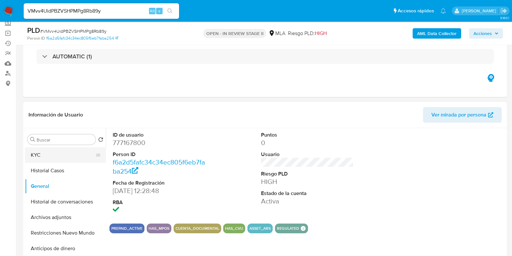
click at [51, 156] on button "KYC" at bounding box center [63, 155] width 76 height 16
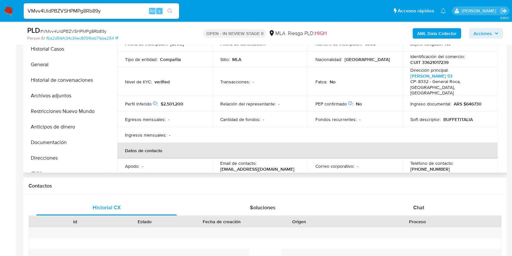
scroll to position [0, 0]
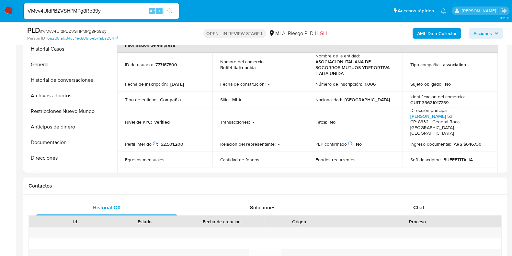
click at [62, 7] on input "VMvv4UidPBZVSHPMPg8Rb89y" at bounding box center [101, 11] width 155 height 8
click at [62, 11] on input "VMvv4UidPBZVSHPMPg8Rb89y" at bounding box center [101, 11] width 155 height 8
paste input "B3LR0tNpVnJTRBtuzVkH60Px"
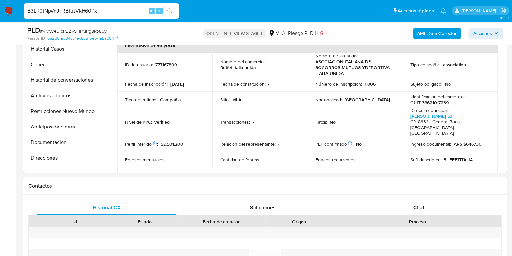
type input "B3LR0tNpVnJTRBtuzVkH60Px"
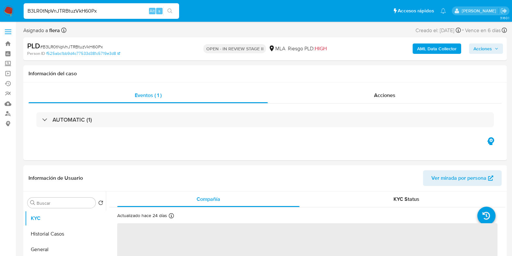
select select "10"
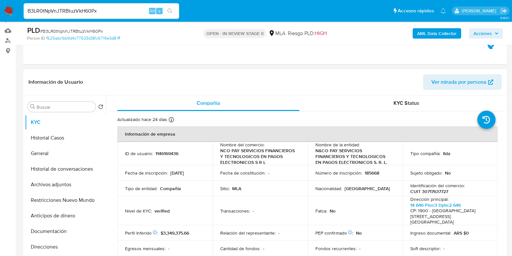
scroll to position [81, 0]
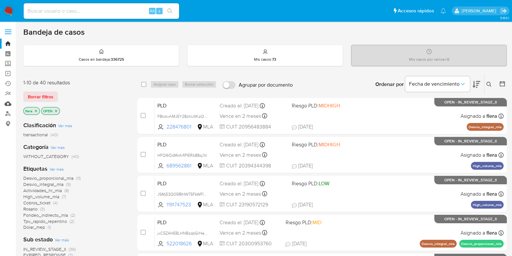
click at [8, 103] on link "Mulan" at bounding box center [38, 103] width 77 height 10
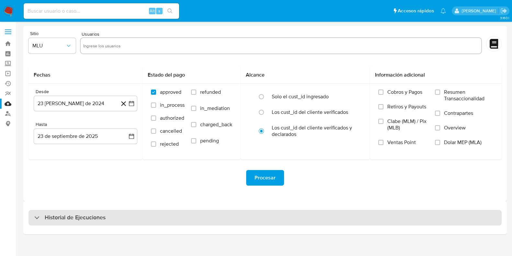
click at [71, 220] on h3 "Historial de Ejecuciones" at bounding box center [75, 217] width 61 height 8
select select "10"
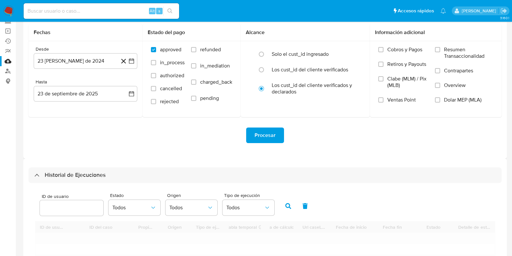
scroll to position [81, 0]
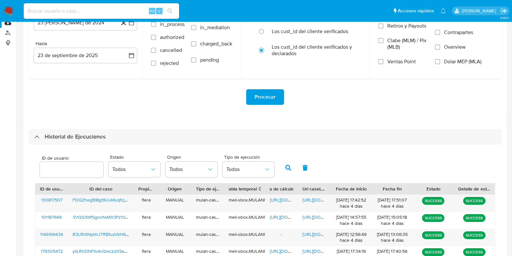
click at [68, 165] on input "number" at bounding box center [71, 169] width 63 height 8
type input "777167800"
click at [287, 165] on icon "button" at bounding box center [288, 168] width 6 height 6
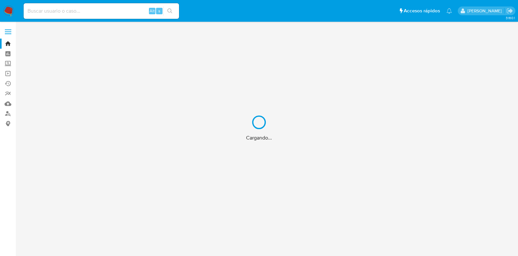
click at [92, 10] on div "Cargando..." at bounding box center [259, 128] width 518 height 256
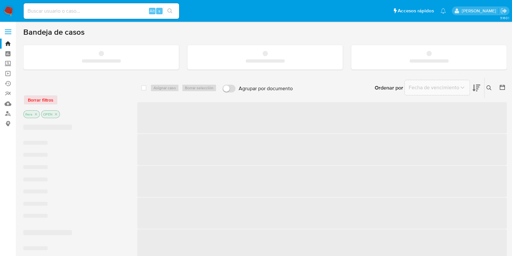
click at [92, 12] on input at bounding box center [101, 11] width 155 height 8
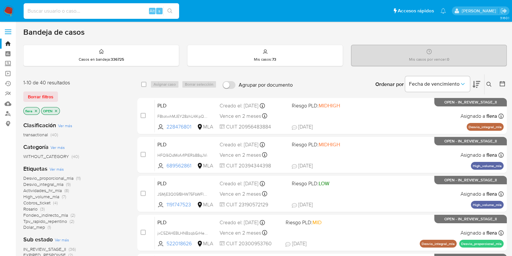
paste input "QquAp3rSruAZkbw24kmvWRqo"
type input "QquAp3rSruAZkbw24kmvWRqo"
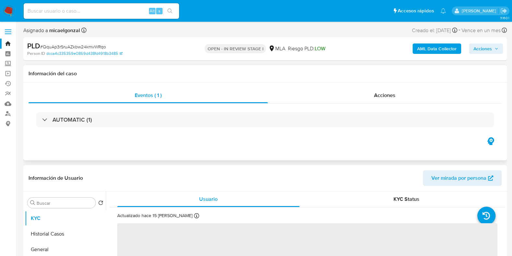
select select "10"
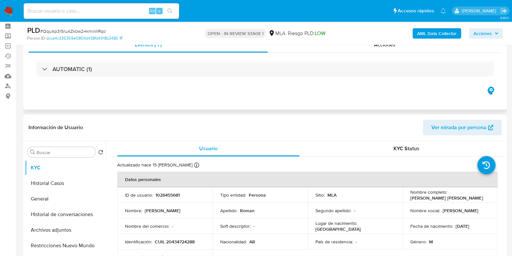
scroll to position [40, 0]
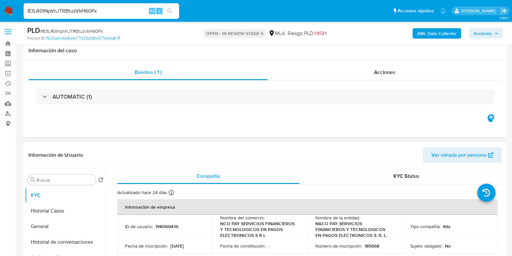
select select "10"
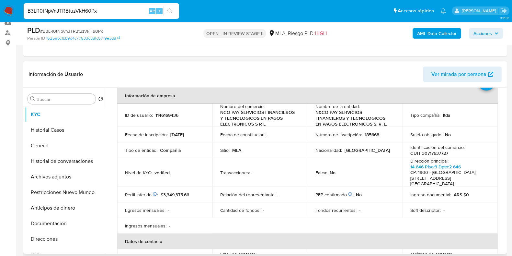
scroll to position [40, 0]
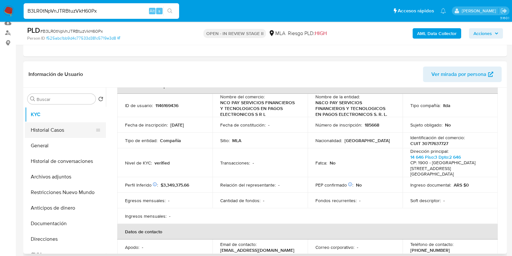
click at [42, 131] on button "Historial Casos" at bounding box center [63, 130] width 76 height 16
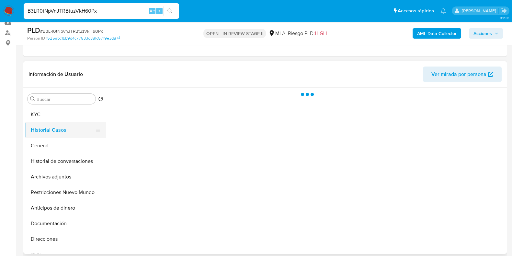
scroll to position [0, 0]
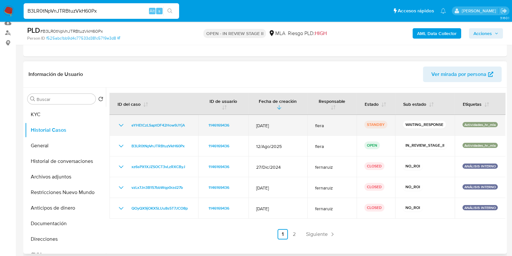
drag, startPoint x: 253, startPoint y: 125, endPoint x: 279, endPoint y: 125, distance: 25.9
click at [279, 125] on td "[DATE]" at bounding box center [277, 125] width 59 height 21
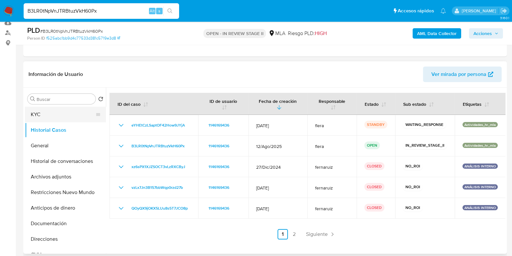
click at [67, 112] on button "KYC" at bounding box center [63, 115] width 76 height 16
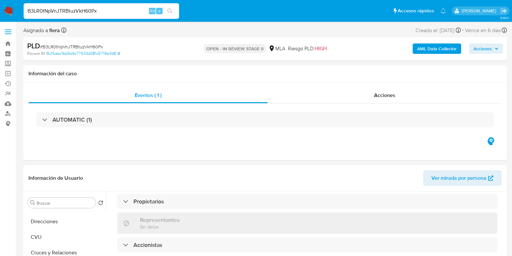
click at [76, 9] on input "B3LR0tNpVnJTRBtuzVkH60Px" at bounding box center [101, 11] width 155 height 8
paste input "wdA7C0edCSWL8sx20kYIB2LS"
type input "wdA7C0edCSWL8sx20kYIB2LS"
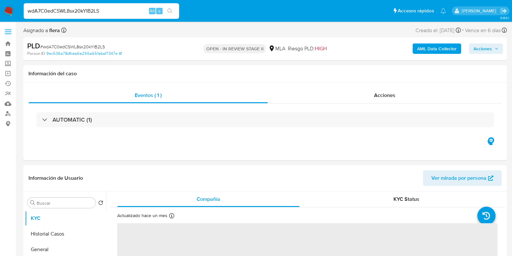
select select "10"
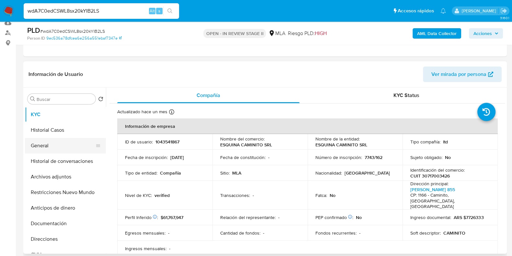
click at [61, 141] on button "General" at bounding box center [63, 146] width 76 height 16
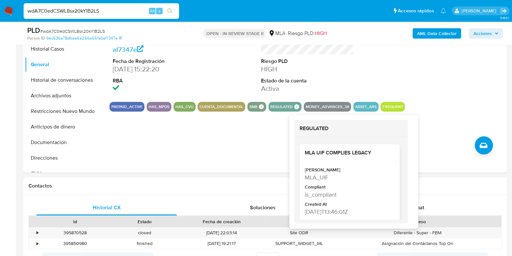
scroll to position [5, 0]
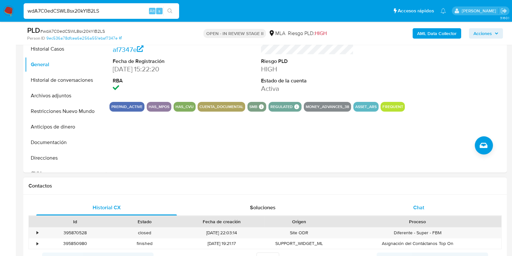
click at [422, 205] on span "Chat" at bounding box center [418, 206] width 11 height 7
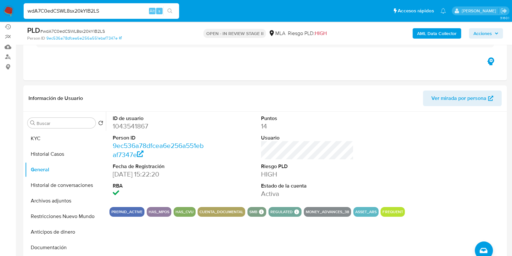
scroll to position [40, 0]
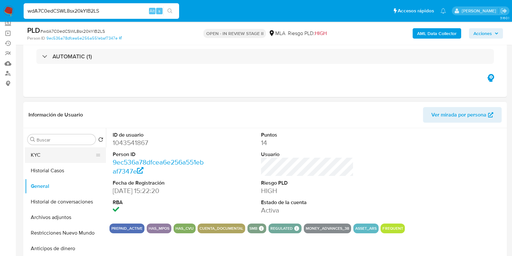
click at [52, 154] on button "KYC" at bounding box center [63, 155] width 76 height 16
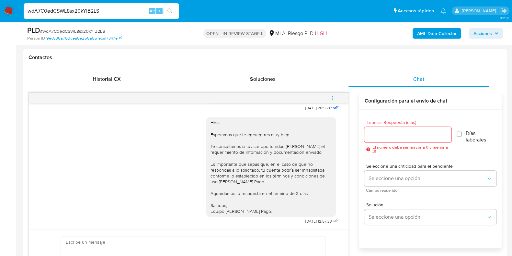
scroll to position [324, 0]
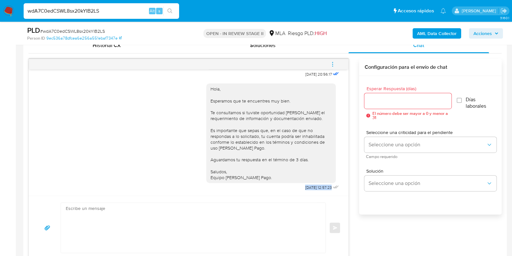
drag, startPoint x: 290, startPoint y: 188, endPoint x: 332, endPoint y: 187, distance: 41.8
click at [332, 187] on div "Hola, Esperamos que te encuentres muy bien. Te consultamos si tuviste oportunid…" at bounding box center [273, 135] width 134 height 113
click at [248, 225] on textarea at bounding box center [192, 227] width 252 height 50
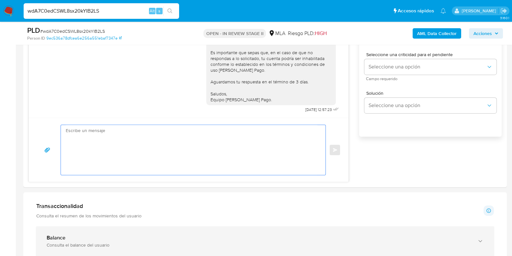
scroll to position [405, 0]
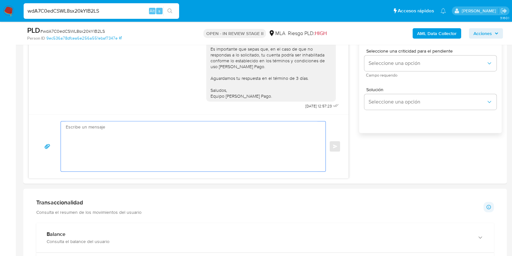
click at [86, 7] on input "wdA7C0edCSWL8sx20kYIB2LS" at bounding box center [101, 11] width 155 height 8
paste input "yiiLR0DNfYo4vQwczdXSeyMU"
type input "yiiLR0DNfYo4vQwczdXSeyMU"
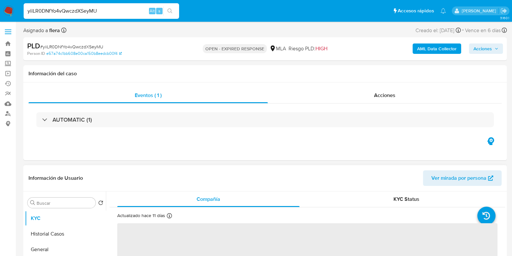
select select "10"
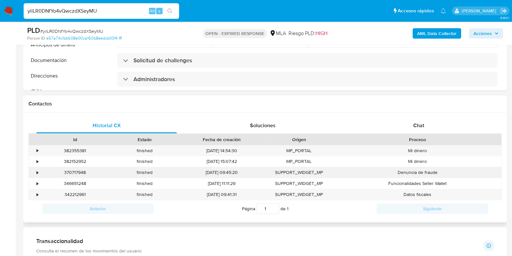
scroll to position [283, 0]
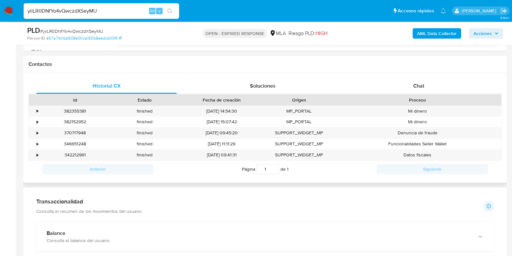
click at [423, 97] on div "Proceso" at bounding box center [417, 100] width 158 height 6
click at [407, 84] on div "Chat" at bounding box center [418, 86] width 141 height 16
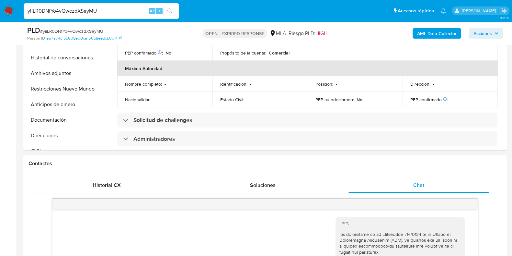
scroll to position [121, 0]
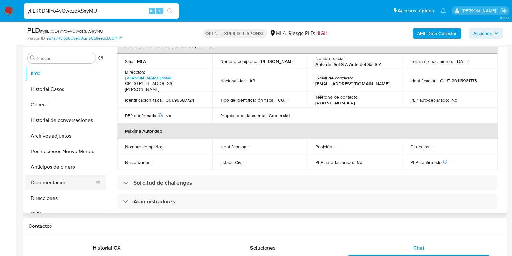
click at [43, 177] on button "Documentación" at bounding box center [63, 183] width 76 height 16
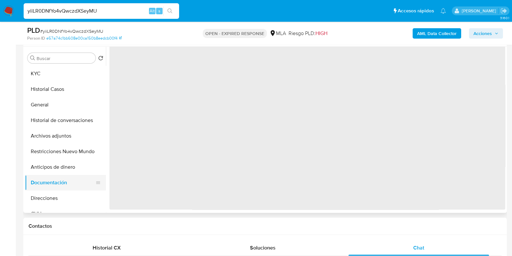
scroll to position [0, 0]
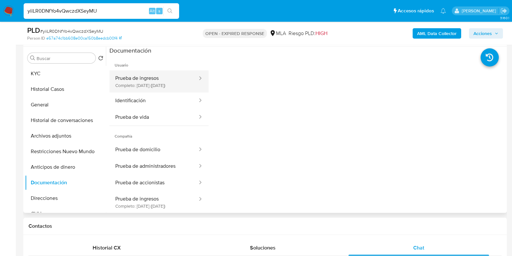
click at [141, 85] on button "Prueba de ingresos Completo: 07/03/2024 (hace 2 años)" at bounding box center [153, 81] width 89 height 22
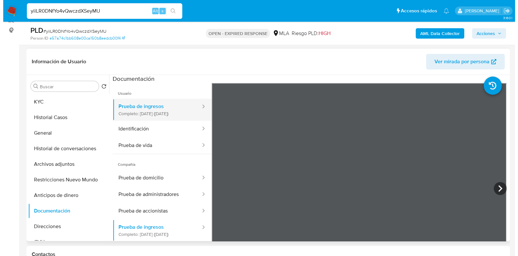
scroll to position [81, 0]
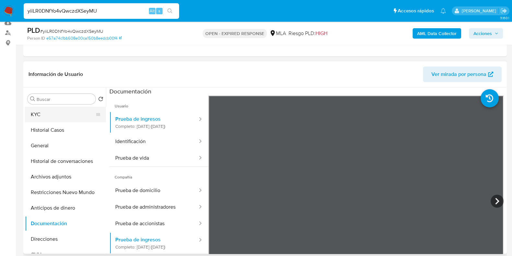
click at [63, 111] on button "KYC" at bounding box center [63, 115] width 76 height 16
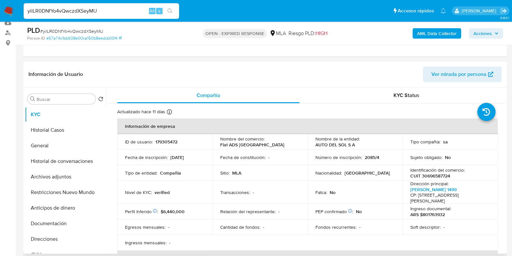
click at [436, 176] on p "CUIT 30696587724" at bounding box center [430, 176] width 40 height 6
drag, startPoint x: 437, startPoint y: 175, endPoint x: 441, endPoint y: 33, distance: 142.2
click at [441, 33] on b "AML Data Collector" at bounding box center [437, 33] width 40 height 10
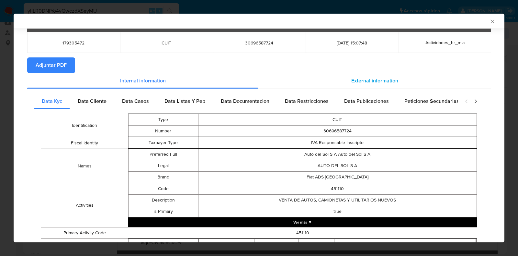
scroll to position [0, 0]
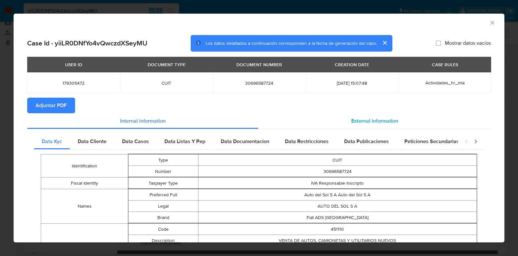
click at [381, 122] on span "External information" at bounding box center [374, 120] width 47 height 7
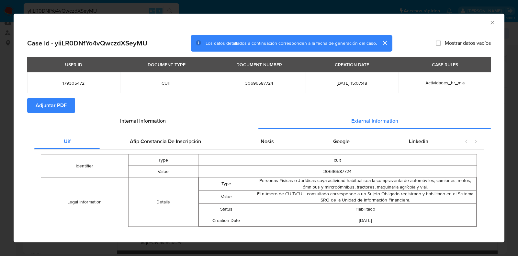
click at [489, 23] on icon "Cerrar ventana" at bounding box center [492, 22] width 6 height 6
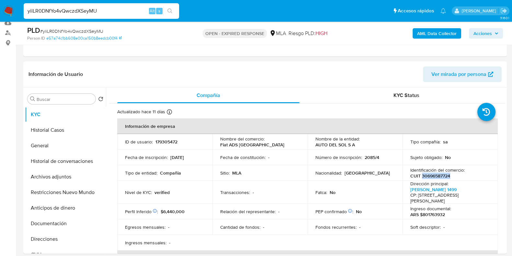
click at [75, 10] on input "yiiLR0DNfYo4vQwczdXSeyMU" at bounding box center [101, 11] width 155 height 8
paste input "8X1X5HY0w42O0i6K7KrIXGwz"
type input "8X1X5HY0w42O0i6K7KrIXGwz"
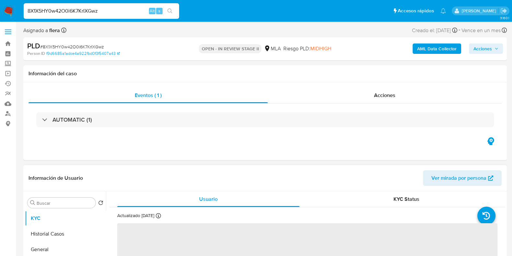
select select "10"
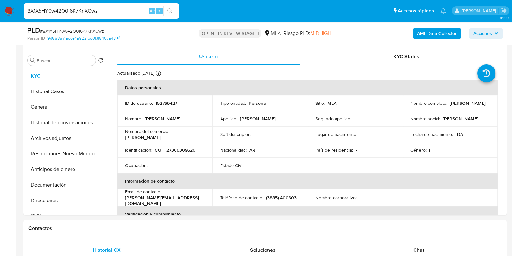
scroll to position [121, 0]
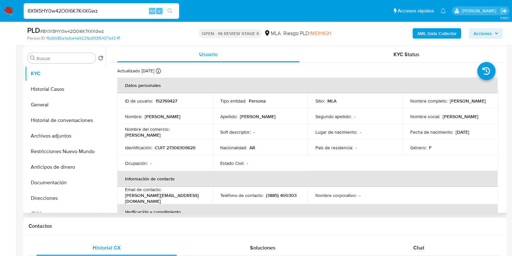
click at [186, 150] on p "CUIT 27306309620" at bounding box center [175, 147] width 41 height 6
click at [186, 147] on p "CUIT 27306309620" at bounding box center [175, 147] width 41 height 6
copy p "27306309620"
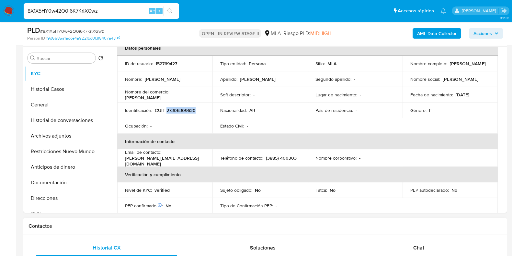
scroll to position [81, 0]
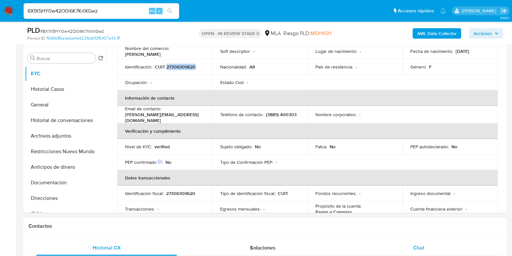
click at [421, 248] on span "Chat" at bounding box center [418, 247] width 11 height 7
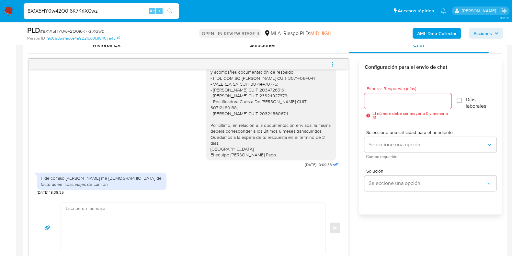
scroll to position [607, 0]
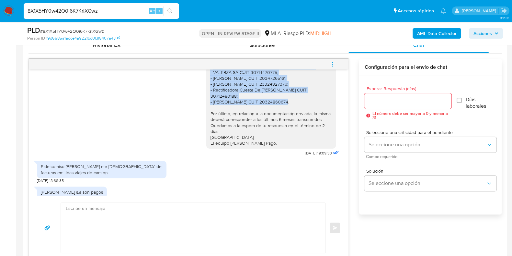
drag, startPoint x: 207, startPoint y: 77, endPoint x: 245, endPoint y: 104, distance: 47.2
click at [245, 104] on div "Hola, Gracias por tu respuesta. Por favor te pedimos nos indiques vinculo comer…" at bounding box center [271, 87] width 122 height 118
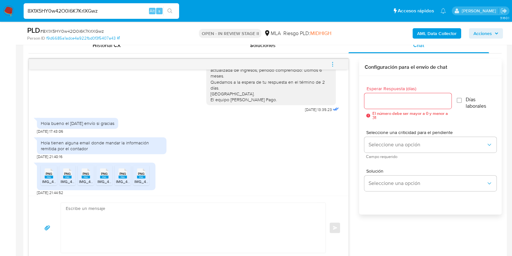
scroll to position [878, 0]
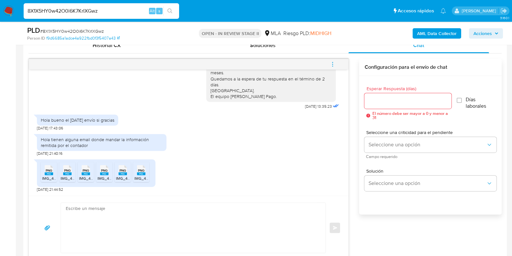
click at [41, 11] on input "8X1X5HY0w42O0i6K7KrIXGwz" at bounding box center [101, 11] width 155 height 8
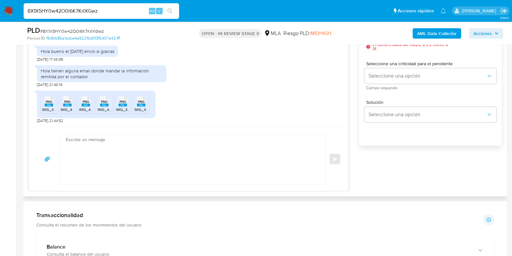
scroll to position [405, 0]
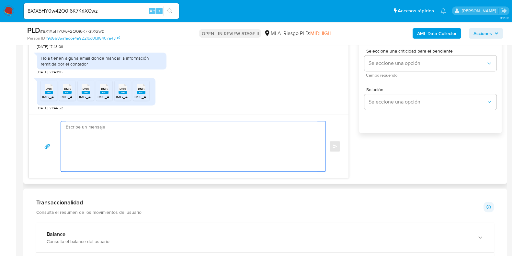
click at [149, 131] on textarea at bounding box center [192, 146] width 252 height 50
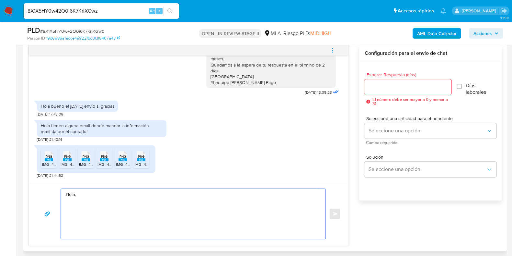
scroll to position [364, 0]
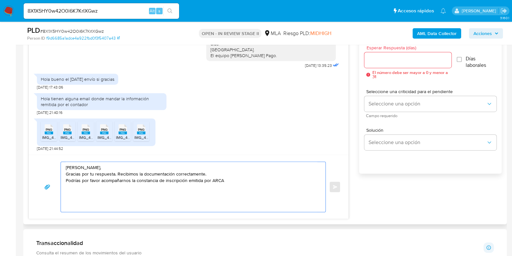
click at [186, 180] on textarea "Hola Natalia, Gracias por tu respuesta. Recibimos la documentación correctament…" at bounding box center [192, 187] width 252 height 50
click at [273, 180] on textarea "Hola Natalia, Gracias por tu respuesta. Recibimos la documentación correctament…" at bounding box center [192, 187] width 252 height 50
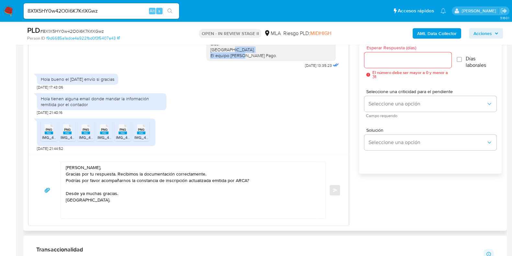
drag, startPoint x: 203, startPoint y: 56, endPoint x: 261, endPoint y: 59, distance: 57.4
click at [261, 59] on div "Hola, Gracias por tu respuesta. Te pedimos por favor nos acompañes documentació…" at bounding box center [271, 32] width 130 height 58
copy div "El equipo de Mercado Pago."
click at [76, 210] on textarea "Hola Natalia, Gracias por tu respuesta. Recibimos la documentación correctament…" at bounding box center [192, 190] width 252 height 56
paste textarea "El equipo de Mercado Pago."
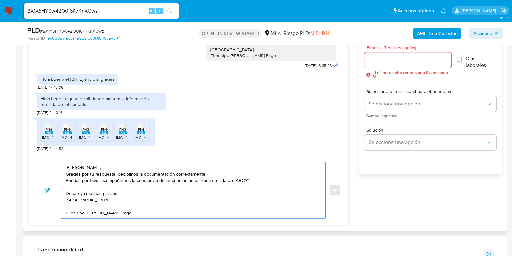
type textarea "Hola Natalia, Gracias por tu respuesta. Recibimos la documentación correctament…"
click at [379, 62] on input "Esperar Respuesta (días)" at bounding box center [407, 60] width 87 height 8
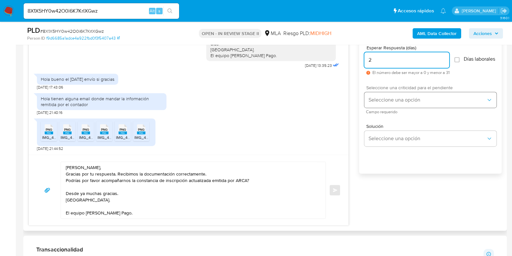
type input "2"
click at [384, 99] on button "Seleccione una opción" at bounding box center [430, 100] width 132 height 16
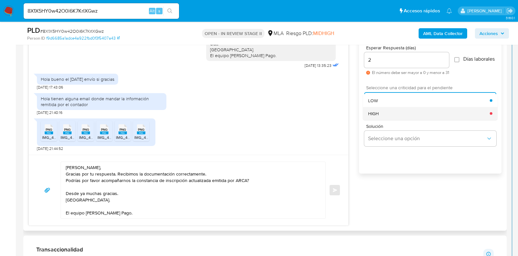
click at [380, 115] on div "HIGH" at bounding box center [429, 113] width 122 height 13
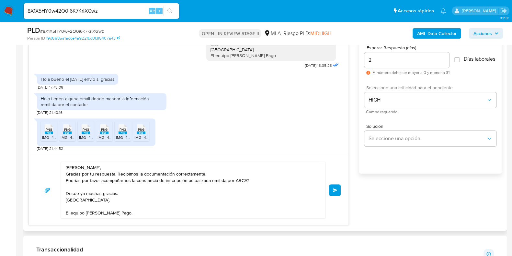
click at [335, 188] on button "Enviar" at bounding box center [335, 190] width 12 height 12
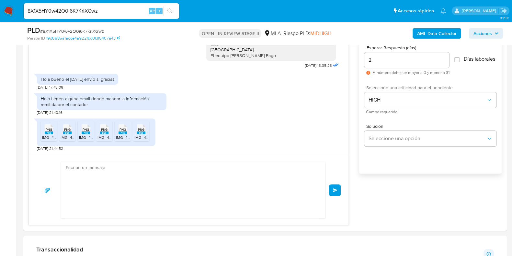
scroll to position [955, 0]
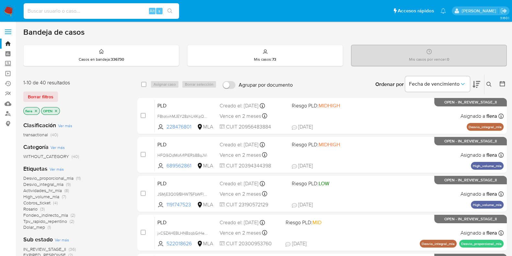
click at [95, 11] on input at bounding box center [101, 11] width 155 height 8
paste input "5VEWHsvB28VUZb3pMWrtjE96"
type input "5VEWHsvB28VUZb3pMWrtjE96"
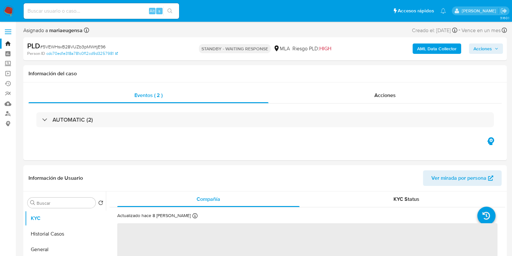
select select "10"
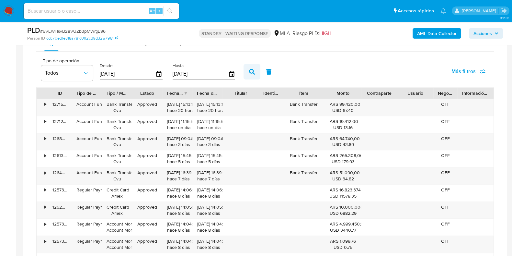
scroll to position [526, 0]
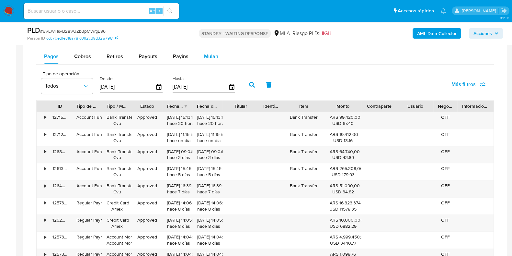
click at [201, 55] on button "Mulan" at bounding box center [211, 57] width 30 height 16
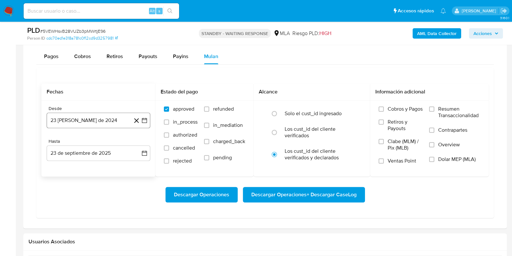
click at [90, 120] on button "23 [PERSON_NAME] de 2024" at bounding box center [99, 120] width 104 height 16
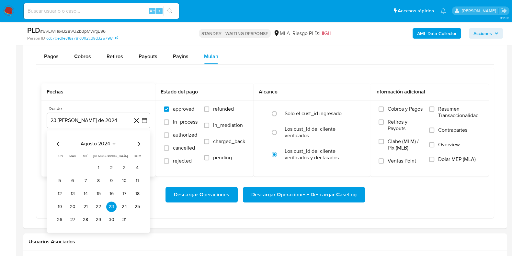
click at [137, 141] on icon "Mes siguiente" at bounding box center [139, 144] width 8 height 8
click at [108, 143] on span "septiembre 2024" at bounding box center [95, 143] width 40 height 6
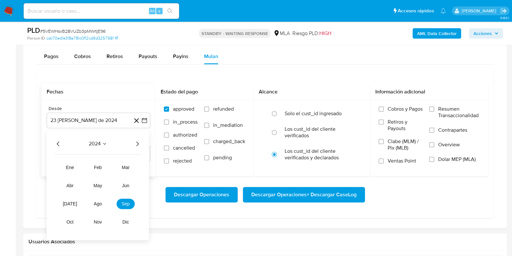
click at [136, 142] on icon "Año siguiente" at bounding box center [137, 144] width 8 height 8
click at [95, 201] on span "ago" at bounding box center [98, 203] width 8 height 5
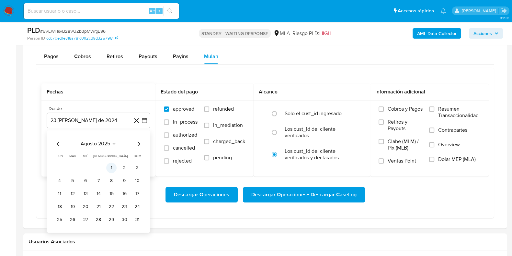
click at [115, 166] on button "1" at bounding box center [111, 167] width 10 height 10
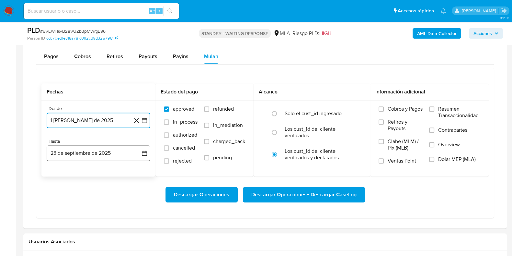
click at [108, 151] on button "23 de septiembre de 2025" at bounding box center [99, 153] width 104 height 16
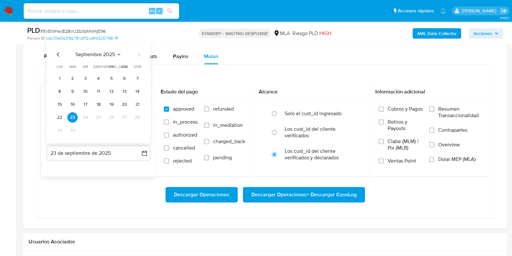
click at [56, 52] on icon "Mes anterior" at bounding box center [58, 55] width 8 height 8
click at [139, 131] on button "31" at bounding box center [137, 130] width 10 height 10
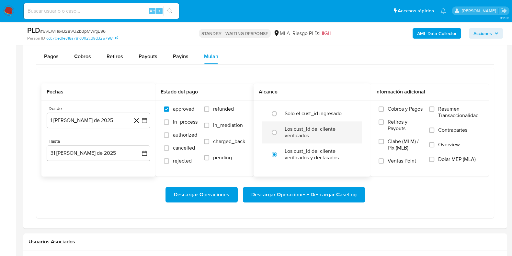
click at [304, 126] on label "Los cust_id del cliente verificados" at bounding box center [319, 132] width 68 height 13
click at [279, 127] on input "radio" at bounding box center [274, 132] width 10 height 10
radio input "true"
click at [450, 156] on span "Dolar MEP (MLA)" at bounding box center [457, 159] width 38 height 6
click at [434, 156] on input "Dolar MEP (MLA)" at bounding box center [431, 158] width 5 height 5
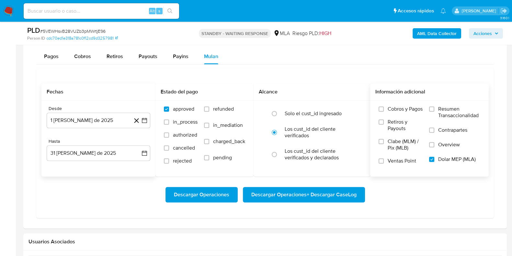
click at [316, 191] on span "Descargar Operaciones + Descargar CaseLog" at bounding box center [303, 194] width 105 height 14
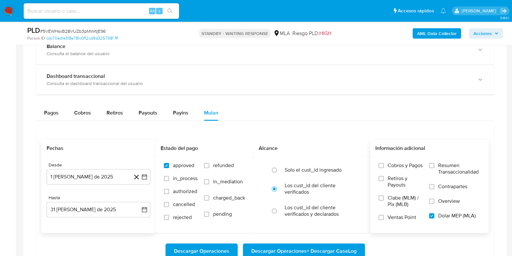
scroll to position [364, 0]
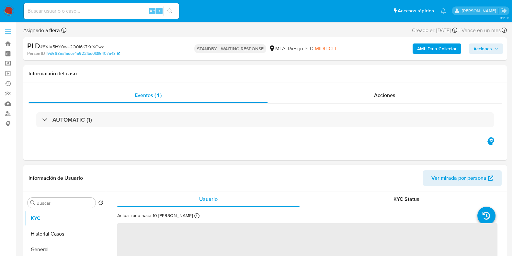
select select "10"
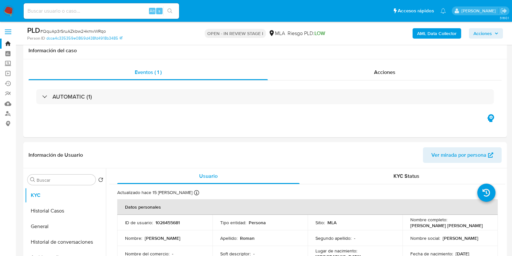
select select "10"
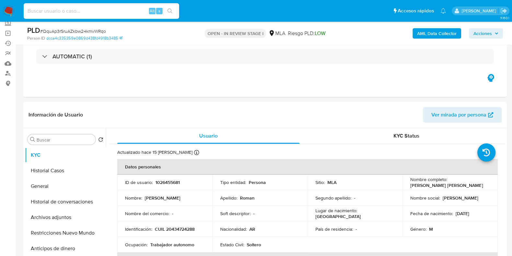
click at [101, 11] on input at bounding box center [101, 11] width 155 height 8
paste input "5VEWHsvB28VUZb3pMWrtjE96"
type input "5VEWHsvB28VUZb3pMWrtjE96"
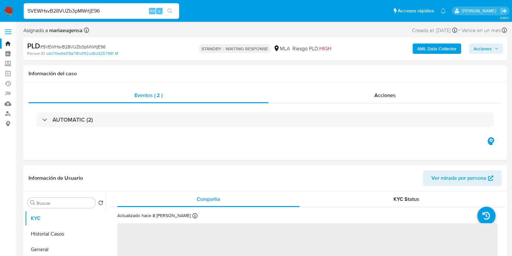
select select "10"
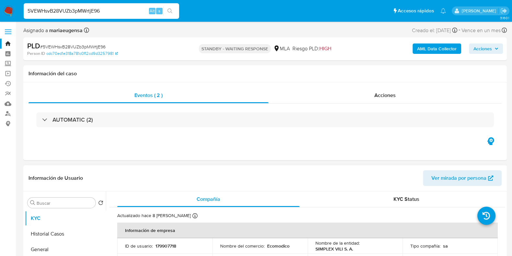
click at [168, 244] on p "179907718" at bounding box center [165, 246] width 21 height 6
copy p "179907718"
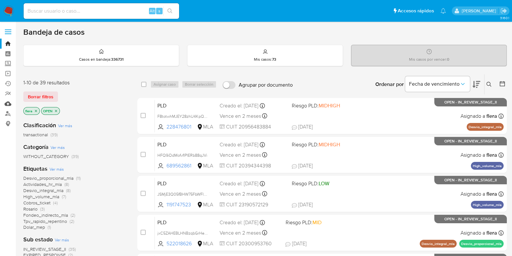
click at [9, 103] on link "Mulan" at bounding box center [38, 103] width 77 height 10
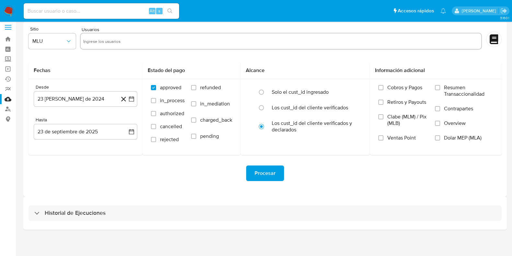
scroll to position [6, 0]
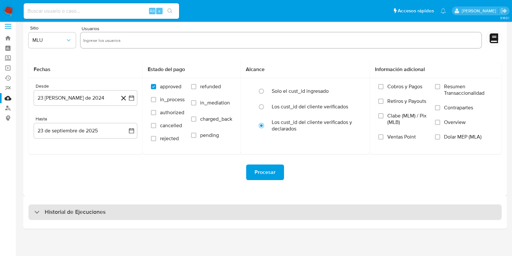
click at [71, 216] on div "Historial de Ejecuciones" at bounding box center [264, 212] width 473 height 16
select select "10"
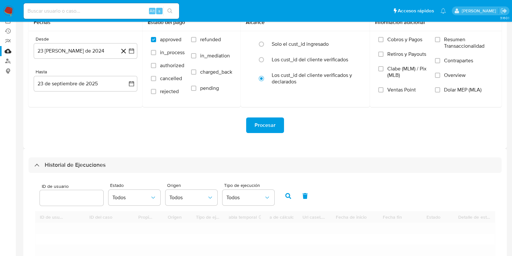
scroll to position [127, 0]
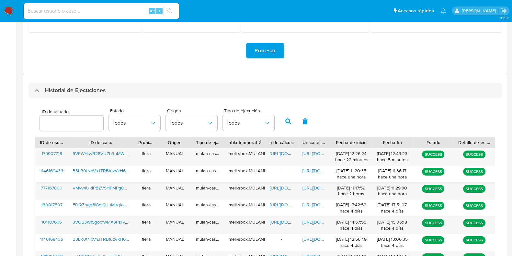
click at [58, 123] on input "number" at bounding box center [71, 123] width 63 height 8
type input "179907718"
click at [287, 119] on icon "button" at bounding box center [288, 121] width 6 height 6
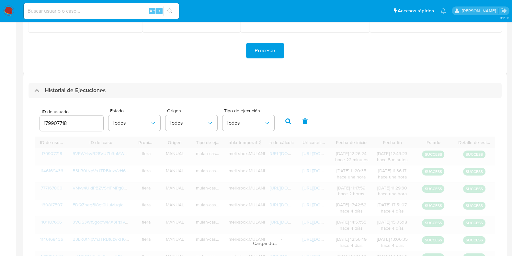
scroll to position [96, 0]
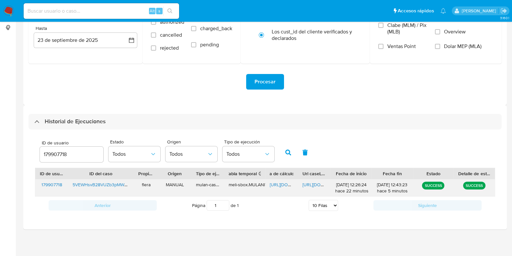
click at [278, 186] on span "https://docs.google.com/spreadsheets/d/19X6DI_1fZYPqWj3P0jkT0nU7bd6peRaKK3QYUrZ…" at bounding box center [292, 184] width 45 height 6
click at [314, 184] on span "https://docs.google.com/document/d/1O4ILKNfMm1iWziGvuilcxdQFmpoAUsDYSGU-ab0nmis…" at bounding box center [324, 184] width 45 height 6
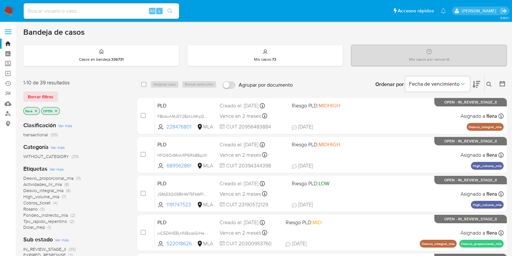
click at [488, 84] on icon at bounding box center [488, 84] width 5 height 5
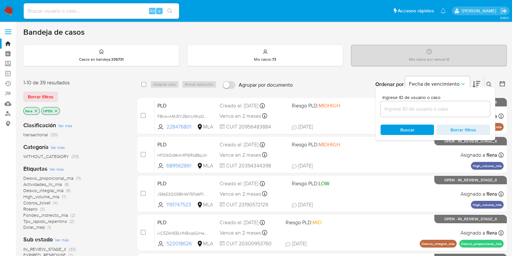
click at [469, 107] on input at bounding box center [435, 109] width 109 height 8
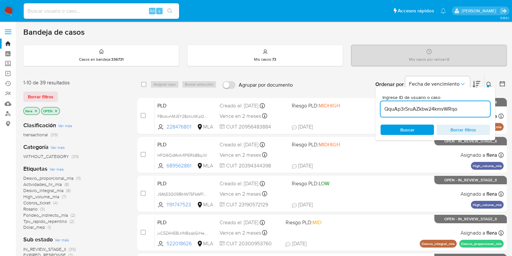
type input "QquAp3rSruAZkbw24kmvWRqo"
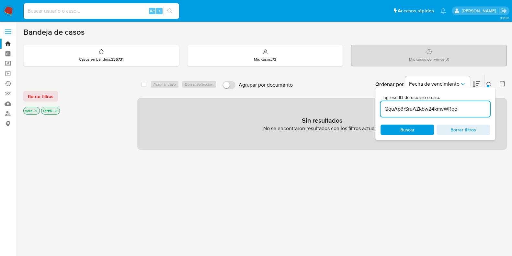
click at [57, 109] on icon "close-filter" at bounding box center [56, 110] width 2 height 2
click at [36, 110] on icon "close-filter" at bounding box center [36, 110] width 2 height 2
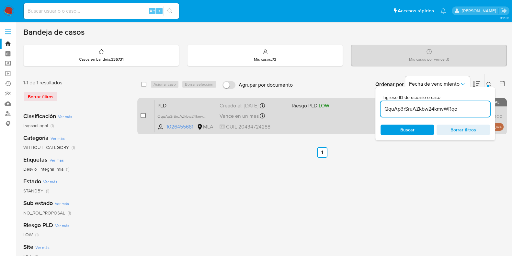
click at [143, 114] on input "checkbox" at bounding box center [143, 115] width 5 height 5
checkbox input "true"
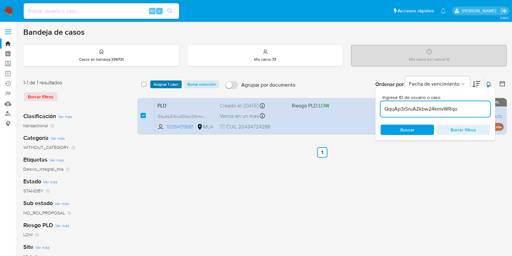
click at [166, 81] on span "Asignar 1 caso" at bounding box center [166, 84] width 25 height 6
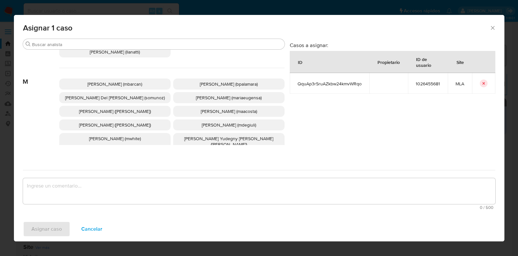
scroll to position [364, 0]
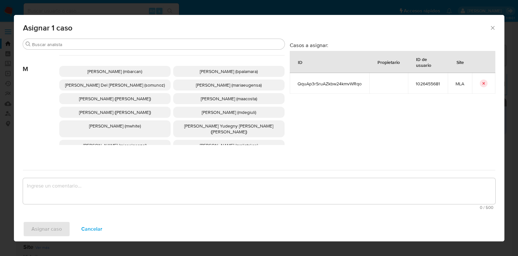
click at [147, 142] on span "Micaela Estefania Gonzalez (micaelgonzal)" at bounding box center [114, 145] width 63 height 6
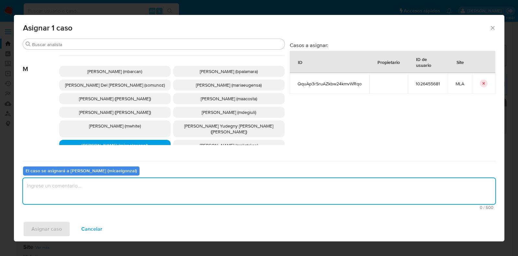
click at [138, 194] on textarea "assign-modal" at bounding box center [259, 191] width 472 height 26
click at [62, 228] on button "Asignar caso" at bounding box center [46, 229] width 47 height 16
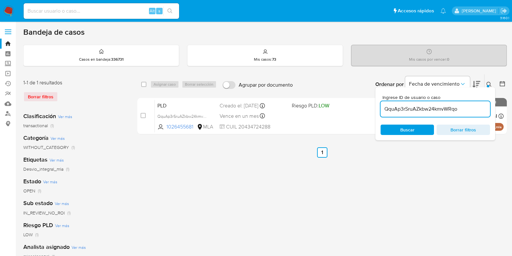
click at [450, 111] on input "QquAp3rSruAZkbw24kmvWRqo" at bounding box center [435, 109] width 109 height 8
paste input "FvCSisOY0tTjMeZGAp6ciJlW"
type input "FvCSisOY0tTjMeZGAp6ciJlW"
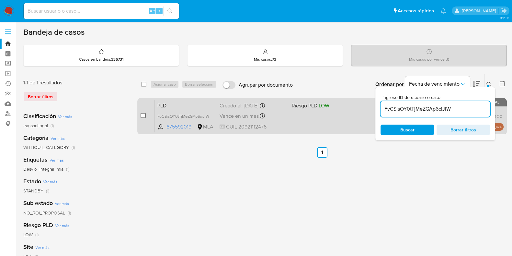
click at [143, 116] on input "checkbox" at bounding box center [143, 115] width 5 height 5
checkbox input "true"
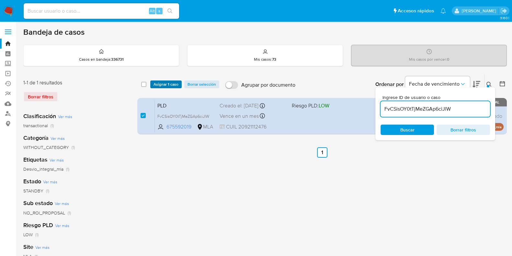
click at [165, 82] on span "Asignar 1 caso" at bounding box center [166, 84] width 25 height 6
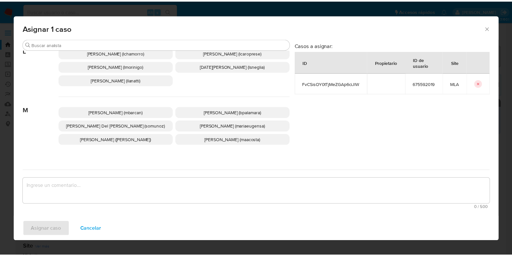
scroll to position [364, 0]
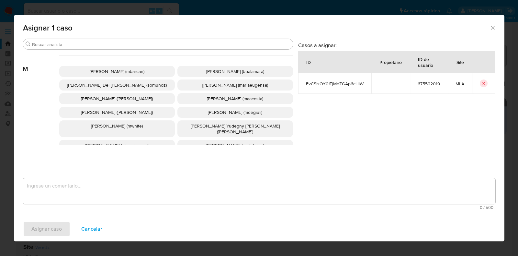
click at [149, 142] on span "Micaela Estefania Gonzalez (micaelgonzal)" at bounding box center [116, 145] width 63 height 6
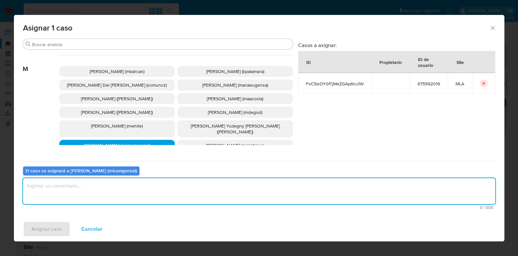
click at [136, 195] on textarea "assign-modal" at bounding box center [259, 191] width 472 height 26
click at [63, 230] on button "Asignar caso" at bounding box center [46, 229] width 47 height 16
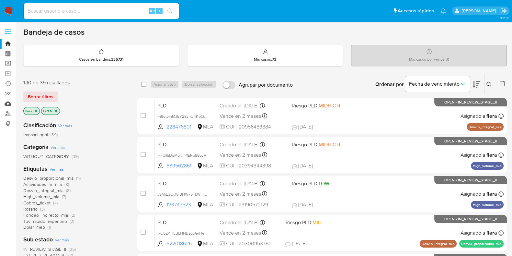
click at [7, 103] on link "Mulan" at bounding box center [38, 103] width 77 height 10
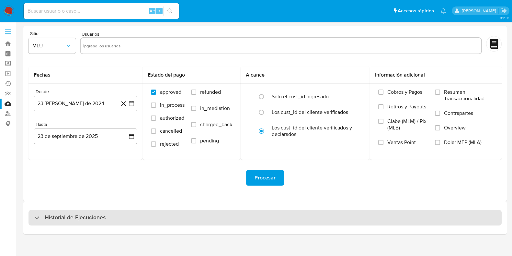
click at [58, 215] on h3 "Historial de Ejecuciones" at bounding box center [75, 217] width 61 height 8
select select "10"
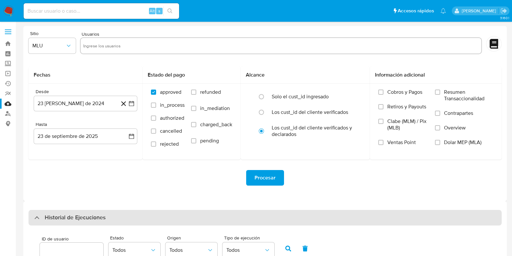
scroll to position [81, 0]
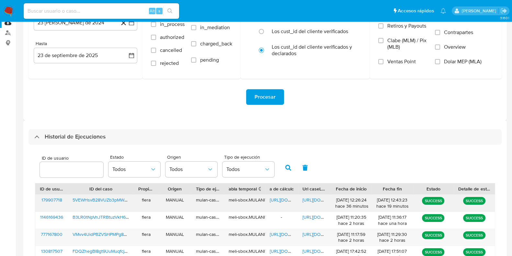
click at [285, 197] on span "[URL][DOMAIN_NAME]" at bounding box center [292, 199] width 45 height 6
